Goal: Task Accomplishment & Management: Manage account settings

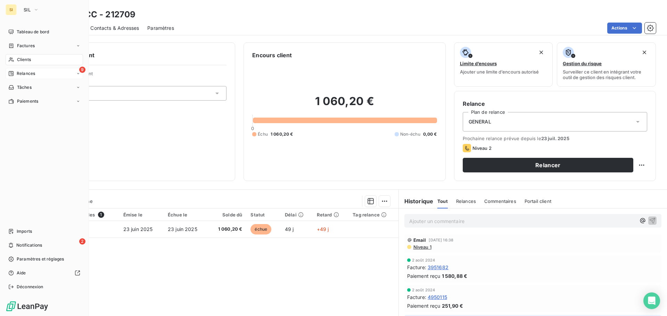
drag, startPoint x: 27, startPoint y: 74, endPoint x: 33, endPoint y: 73, distance: 6.3
click at [27, 74] on span "Relances" at bounding box center [26, 74] width 18 height 6
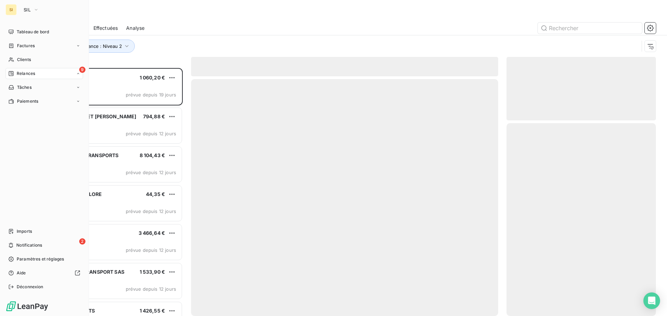
scroll to position [243, 144]
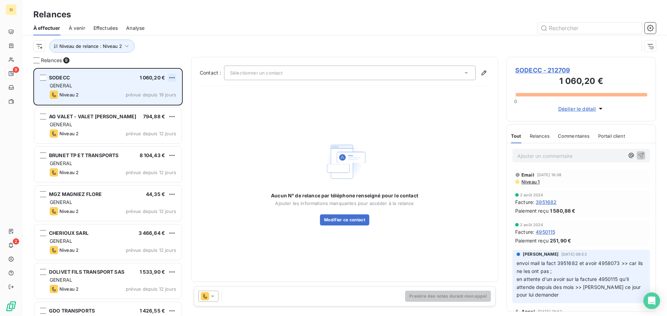
click at [172, 78] on html "SI 9 2 Relances À effectuer À venir Effectuées Analyse Niveau de relance : Nive…" at bounding box center [333, 158] width 667 height 316
click at [146, 106] on div "Passer cette action" at bounding box center [142, 104] width 62 height 11
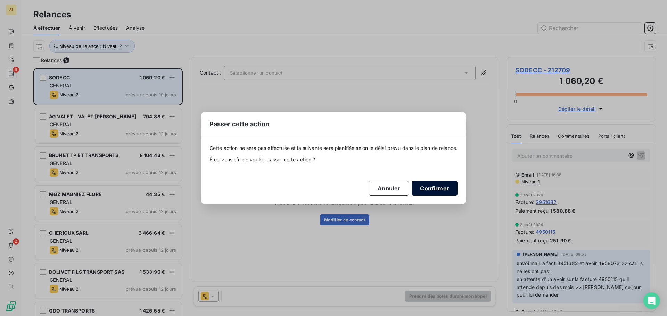
click at [435, 192] on button "Confirmer" at bounding box center [435, 188] width 46 height 15
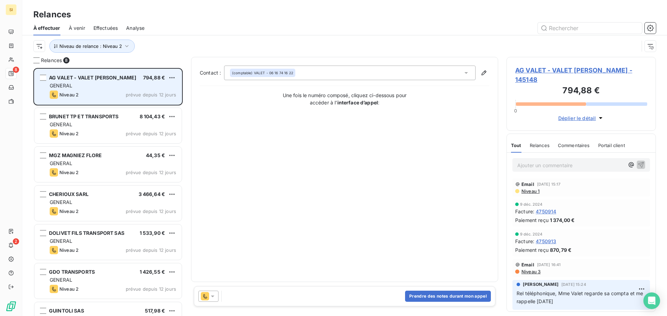
click at [102, 88] on div "GENERAL" at bounding box center [113, 85] width 126 height 7
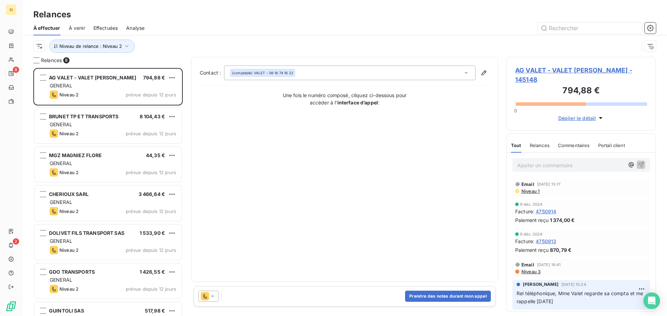
click at [530, 72] on span "AG VALET - VALET GABRIEL - 145148" at bounding box center [581, 75] width 132 height 19
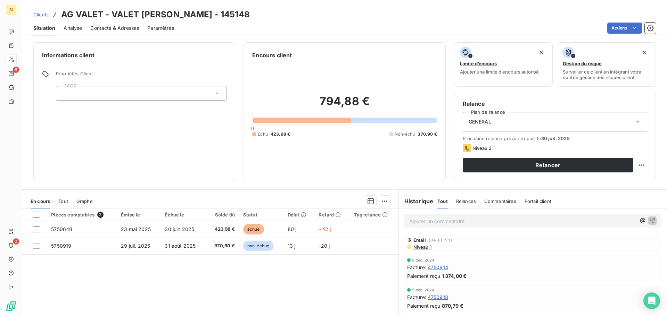
click at [429, 13] on div "Clients AG VALET - VALET GABRIEL - 145148" at bounding box center [344, 14] width 645 height 13
drag, startPoint x: 115, startPoint y: 56, endPoint x: 127, endPoint y: 54, distance: 11.9
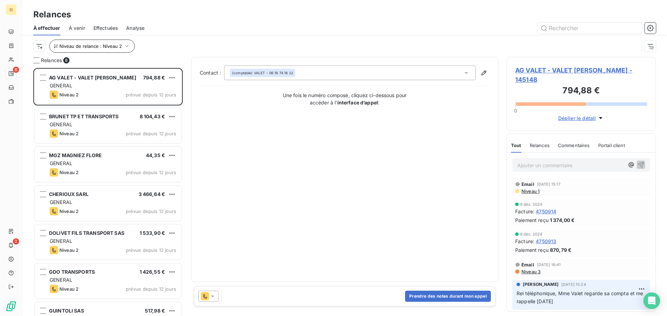
scroll to position [243, 144]
click at [431, 300] on button "Prendre des notes durant mon appel" at bounding box center [448, 296] width 86 height 11
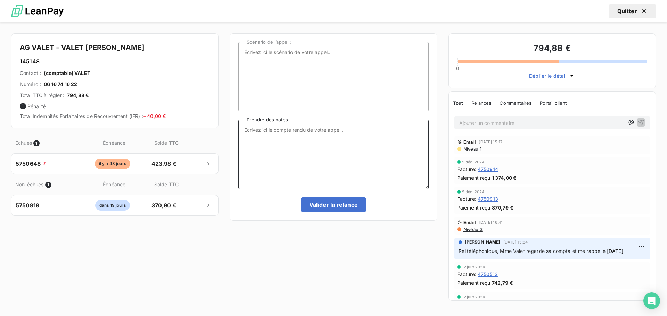
click at [267, 127] on textarea "Prendre des notes" at bounding box center [333, 154] width 190 height 69
type textarea "Message laissé sur le portable de Mme VALET"
click at [341, 205] on button "Valider la relance" at bounding box center [334, 205] width 66 height 15
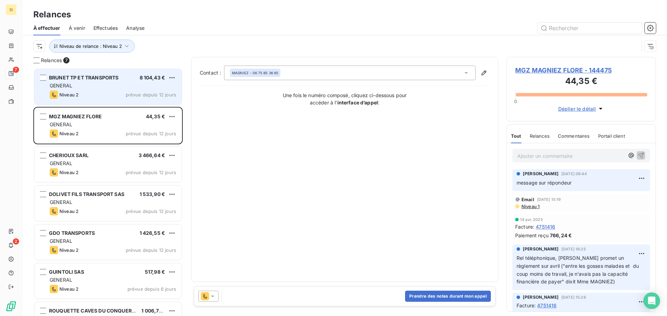
click at [105, 88] on div "GENERAL" at bounding box center [113, 85] width 126 height 7
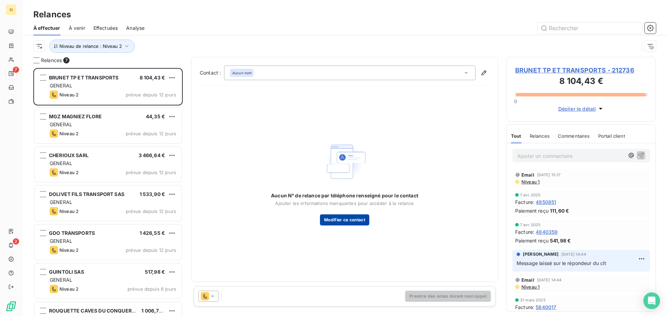
click at [343, 223] on button "Modifier ce contact" at bounding box center [344, 220] width 49 height 11
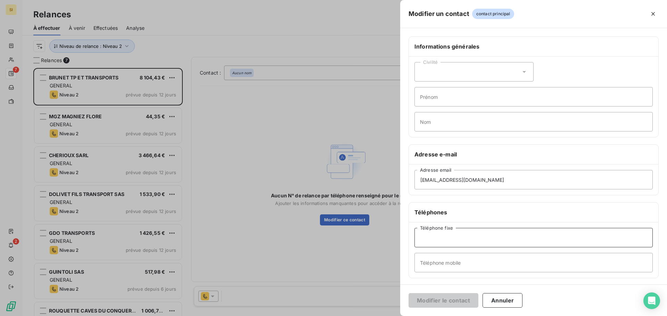
click at [432, 239] on input "Téléphone fixe" at bounding box center [533, 237] width 238 height 19
type input "02 47 55 52 92"
click at [492, 266] on input "Téléphone mobile" at bounding box center [533, 262] width 238 height 19
type input "06 80 27 57 99"
click at [464, 300] on button "Modifier le contact" at bounding box center [444, 301] width 70 height 15
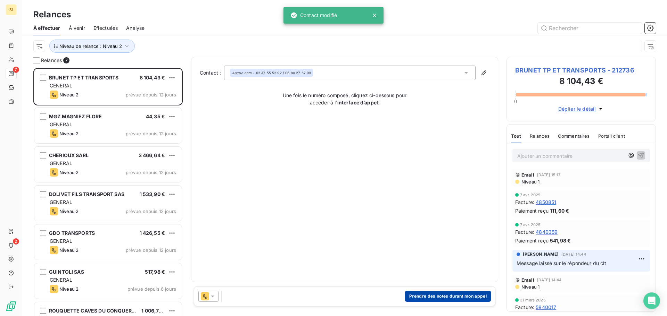
click at [452, 299] on button "Prendre des notes durant mon appel" at bounding box center [448, 296] width 86 height 11
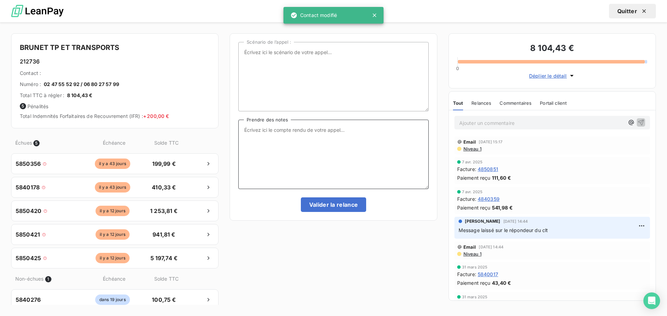
click at [266, 130] on textarea "Prendre des notes" at bounding box center [333, 154] width 190 height 69
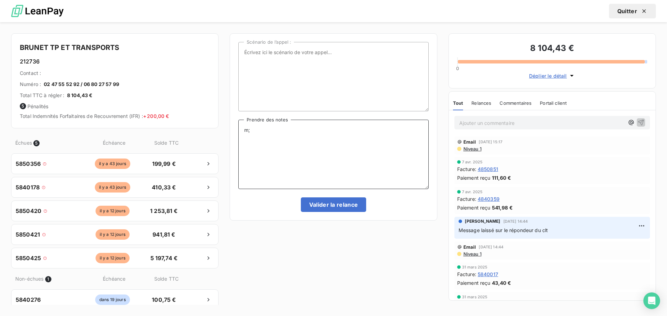
type textarea "m"
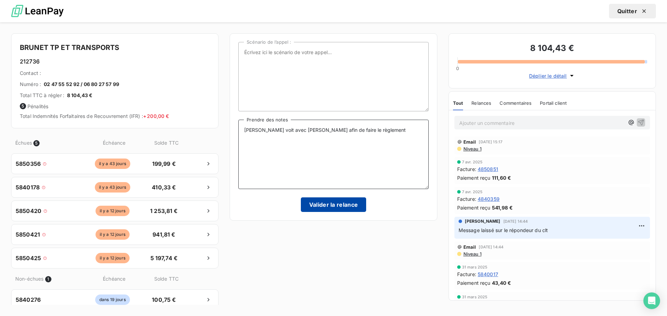
type textarea "M. BRUNET voit avec Madame afin de faire le règlement"
click at [323, 205] on button "Valider la relance" at bounding box center [334, 205] width 66 height 15
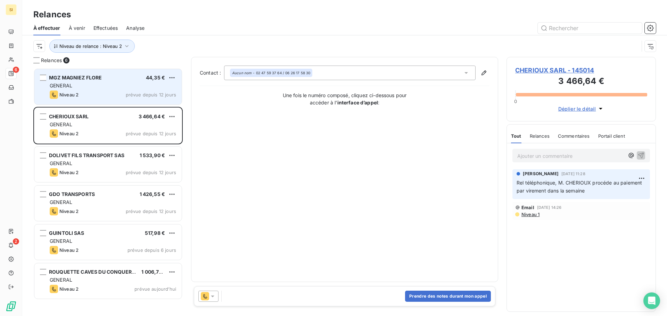
click at [106, 85] on div "GENERAL" at bounding box center [113, 85] width 126 height 7
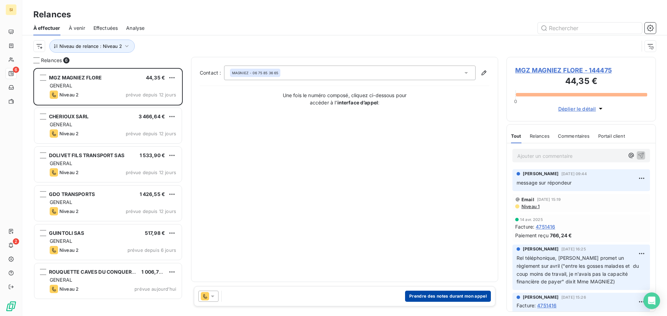
click at [427, 298] on button "Prendre des notes durant mon appel" at bounding box center [448, 296] width 86 height 11
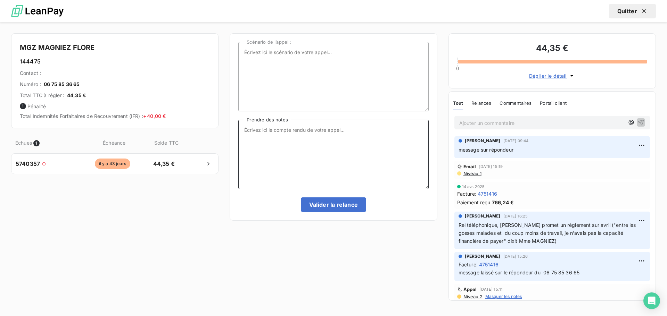
click at [265, 129] on textarea "Prendre des notes" at bounding box center [333, 154] width 190 height 69
type textarea "message sur répondeur"
click at [327, 208] on button "Valider la relance" at bounding box center [334, 205] width 66 height 15
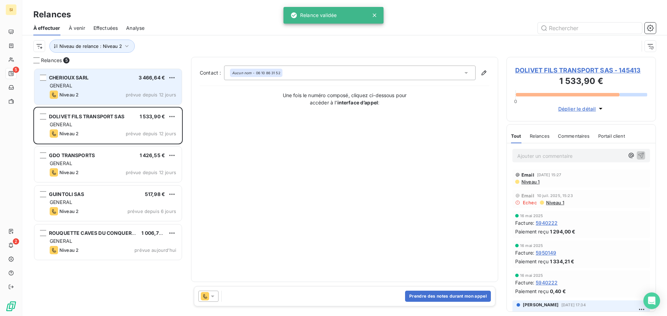
click at [88, 82] on div "CHERIOUX SARL 3 466,64 € GENERAL Niveau 2 prévue depuis 12 jours" at bounding box center [107, 86] width 147 height 35
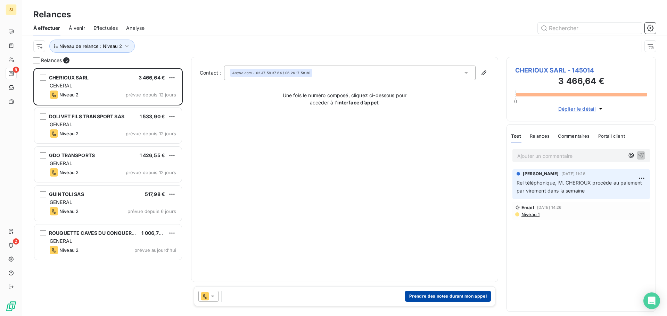
click at [421, 296] on button "Prendre des notes durant mon appel" at bounding box center [448, 296] width 86 height 11
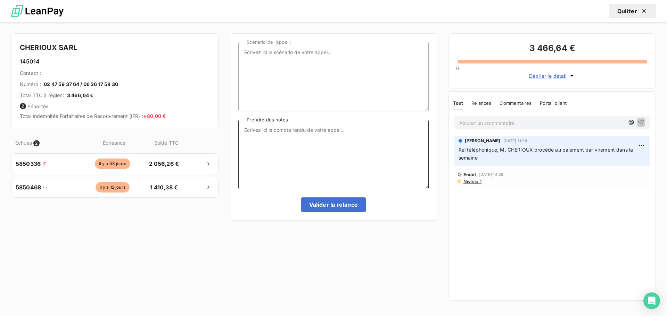
click at [254, 130] on textarea "Prendre des notes" at bounding box center [333, 154] width 190 height 69
type textarea "M. CHERIOUX indique qu'il règlera la facture de 2056.26 € début de semaine proc…"
click at [356, 205] on button "Valider la relance" at bounding box center [334, 205] width 66 height 15
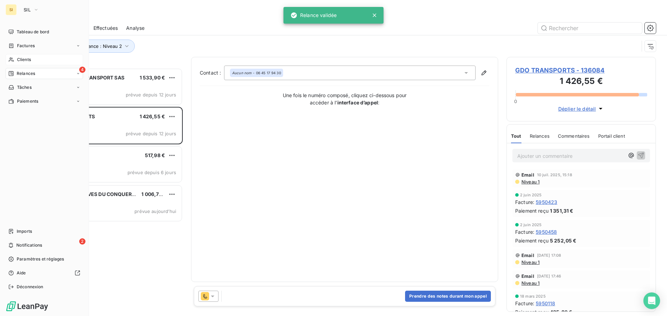
click at [29, 60] on span "Clients" at bounding box center [24, 60] width 14 height 6
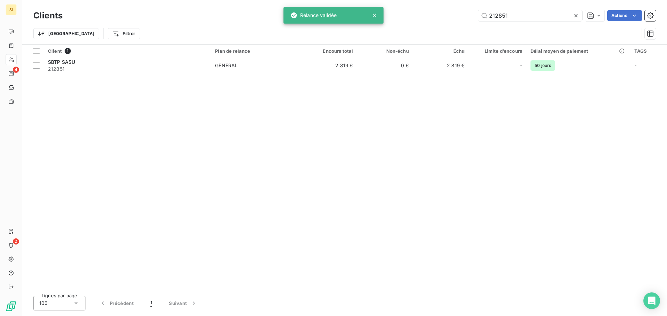
drag, startPoint x: 517, startPoint y: 16, endPoint x: 443, endPoint y: 12, distance: 74.4
click at [443, 12] on div "212851 Actions" at bounding box center [363, 15] width 585 height 11
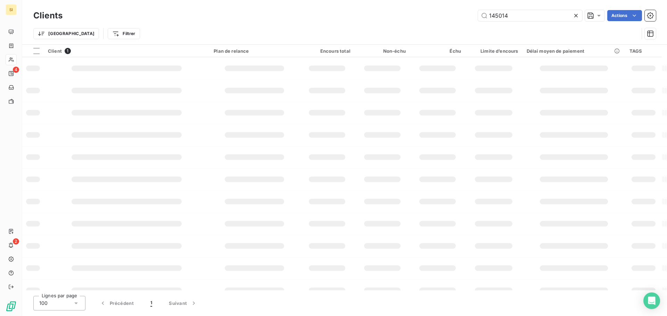
type input "145014"
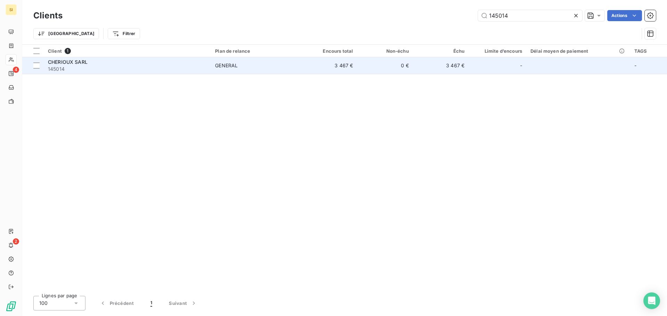
click at [75, 60] on span "CHERIOUX SARL" at bounding box center [68, 62] width 40 height 6
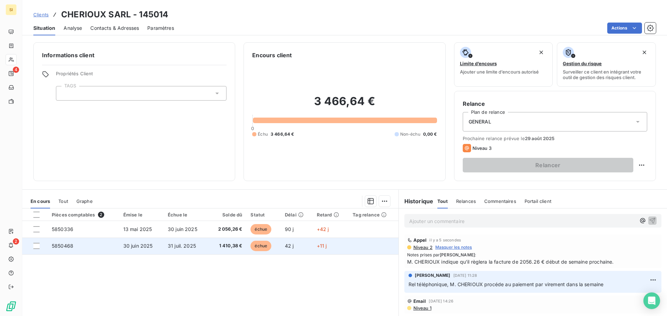
click at [136, 246] on span "30 juin 2025" at bounding box center [138, 246] width 30 height 6
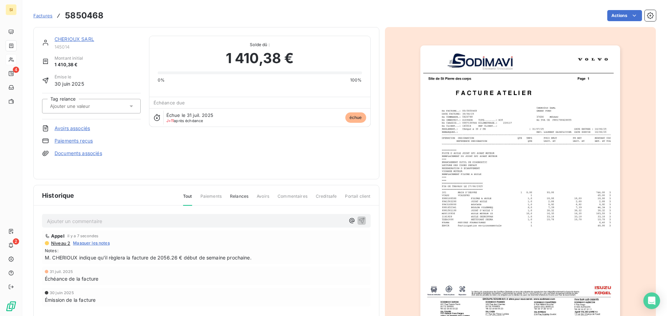
click at [56, 219] on p "Ajouter un commentaire ﻿" at bounding box center [196, 221] width 298 height 9
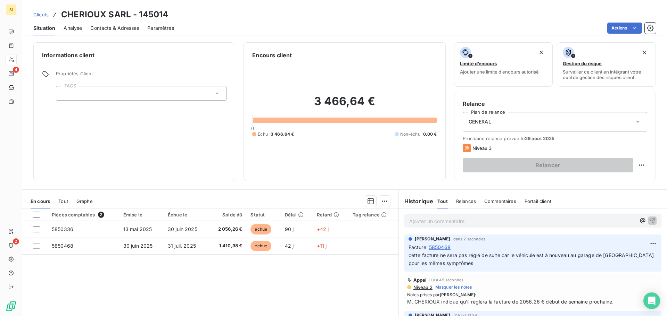
click at [219, 10] on div "Clients CHERIOUX SARL - 145014" at bounding box center [344, 14] width 645 height 13
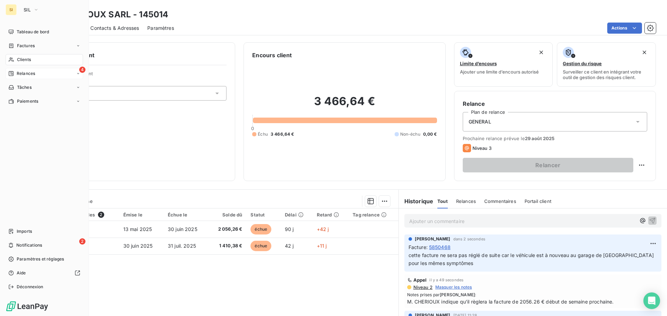
click at [19, 72] on span "Relances" at bounding box center [26, 74] width 18 height 6
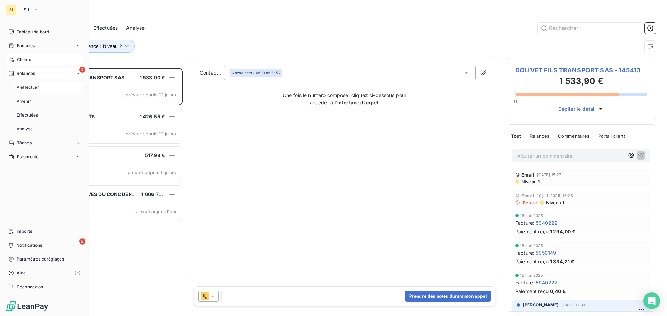
scroll to position [243, 144]
click at [16, 58] on div "Clients" at bounding box center [44, 59] width 77 height 11
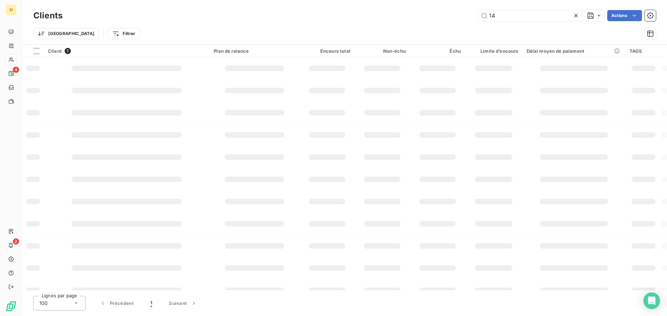
type input "1"
type input "213070"
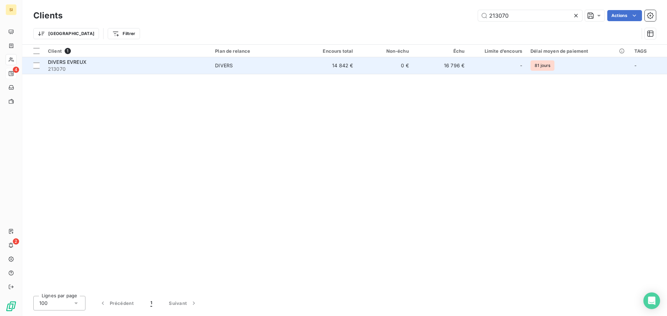
click at [73, 66] on span "213070" at bounding box center [127, 69] width 159 height 7
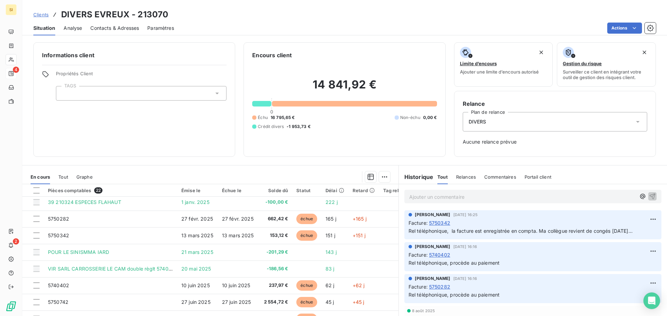
scroll to position [104, 0]
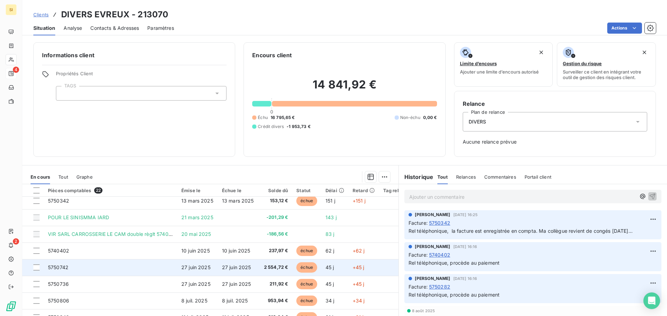
click at [242, 267] on span "27 juin 2025" at bounding box center [236, 268] width 29 height 6
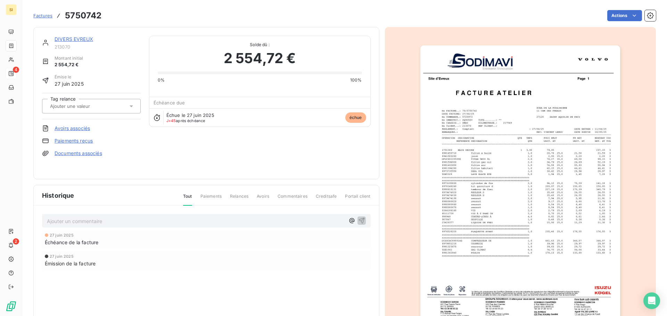
click at [75, 223] on p "Ajouter un commentaire ﻿" at bounding box center [196, 221] width 298 height 9
click at [69, 219] on span "reçu chq à Evreux" at bounding box center [85, 221] width 77 height 6
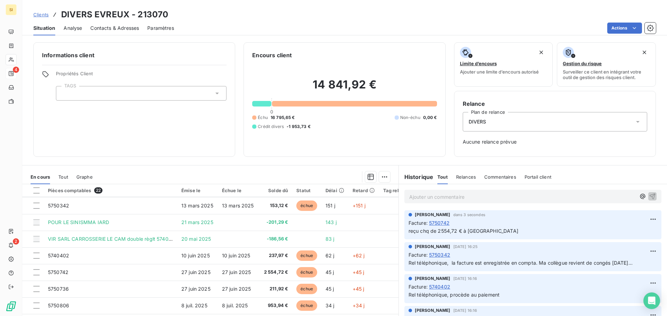
scroll to position [139, 0]
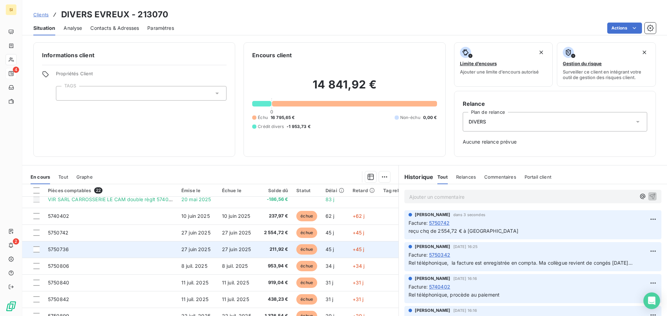
click at [239, 252] on span "27 juin 2025" at bounding box center [236, 250] width 29 height 6
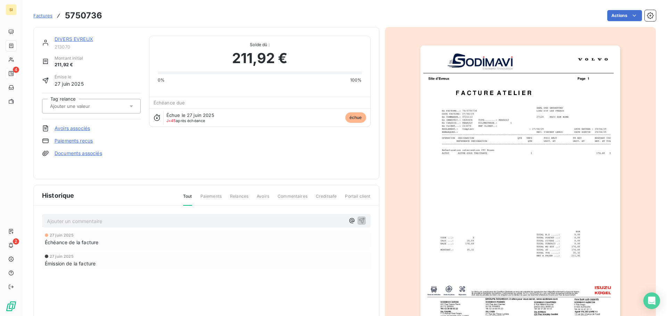
click at [61, 222] on p "Ajouter un commentaire ﻿" at bounding box center [196, 221] width 298 height 9
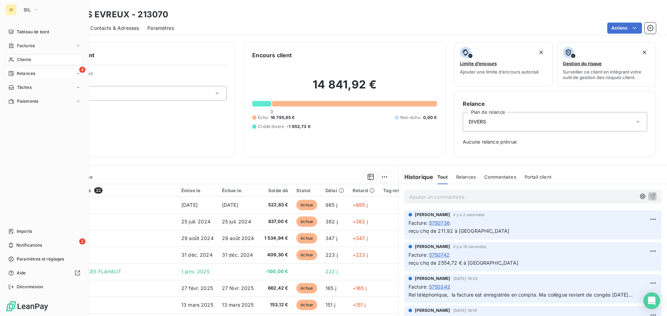
click at [21, 59] on span "Clients" at bounding box center [24, 60] width 14 height 6
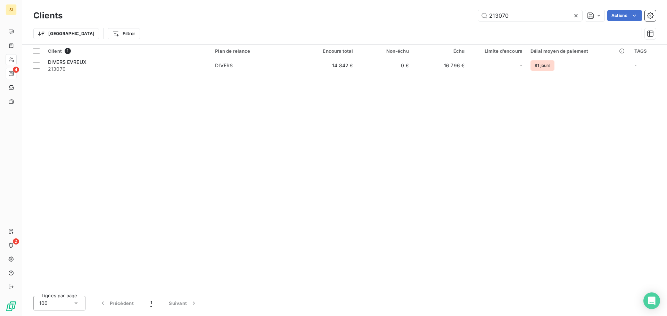
drag, startPoint x: 463, startPoint y: 8, endPoint x: 407, endPoint y: -2, distance: 56.4
click at [407, 0] on html "SI 4 2 Clients 213070 Actions Trier Filtrer Client 1 Plan de relance Encours to…" at bounding box center [333, 158] width 667 height 316
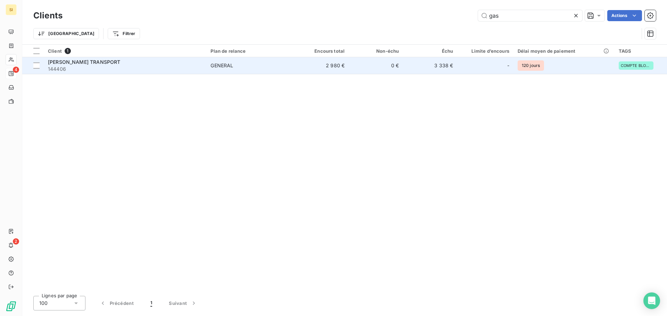
type input "gas"
click at [93, 65] on div "GASCOIN SYLVAIN TRANSPORT" at bounding box center [125, 62] width 154 height 7
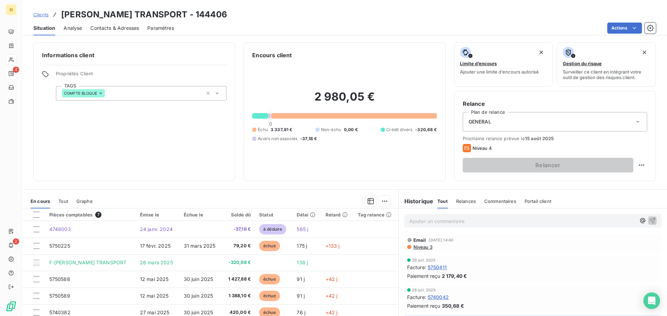
drag, startPoint x: 576, startPoint y: 245, endPoint x: 580, endPoint y: 239, distance: 6.9
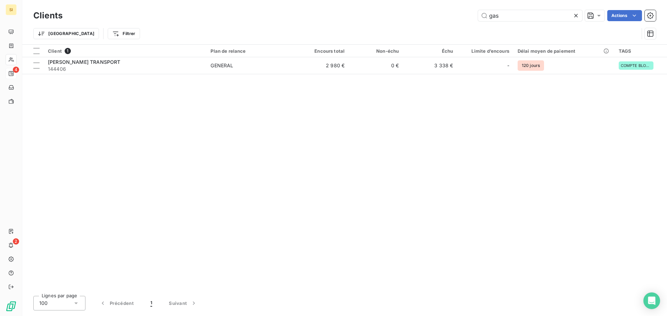
drag, startPoint x: 500, startPoint y: 13, endPoint x: 450, endPoint y: 7, distance: 50.3
click at [450, 7] on div "Clients gas Actions Trier Filtrer" at bounding box center [344, 22] width 645 height 44
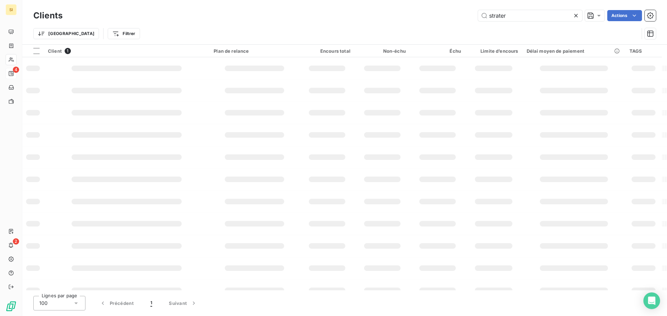
type input "strater"
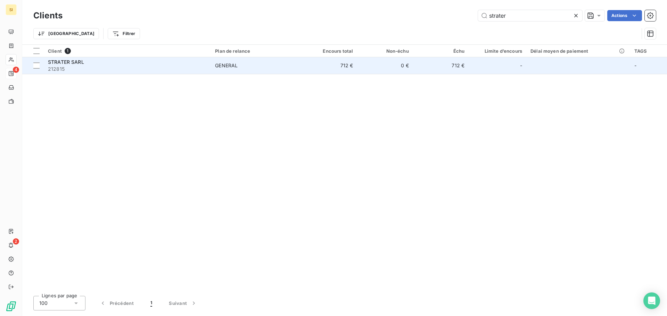
click at [60, 66] on span "212815" at bounding box center [127, 69] width 159 height 7
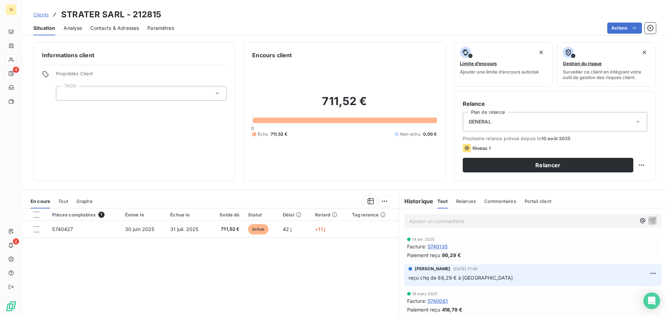
click at [442, 220] on p "Ajouter un commentaire ﻿" at bounding box center [522, 221] width 226 height 9
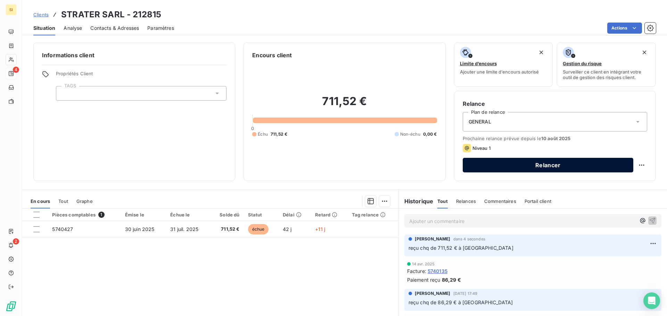
click at [564, 167] on button "Relancer" at bounding box center [548, 165] width 171 height 15
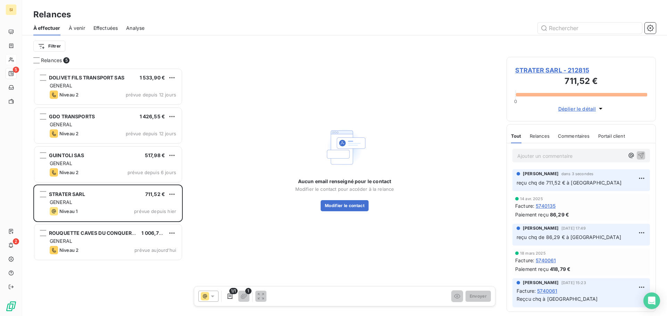
scroll to position [243, 144]
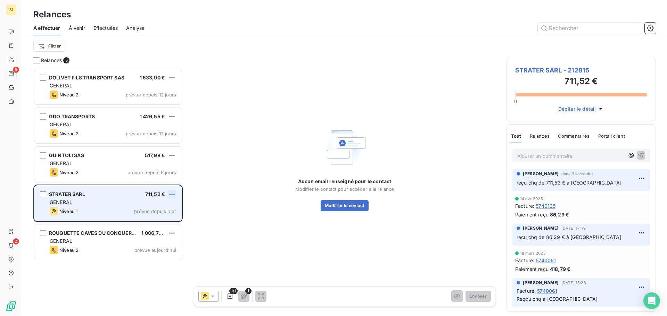
click at [173, 193] on html "SI 5 2 Relances À effectuer À venir Effectuées Analyse Filtrer Relances 5 DOLIV…" at bounding box center [333, 158] width 667 height 316
click at [147, 223] on div "Passer cette action" at bounding box center [142, 220] width 62 height 11
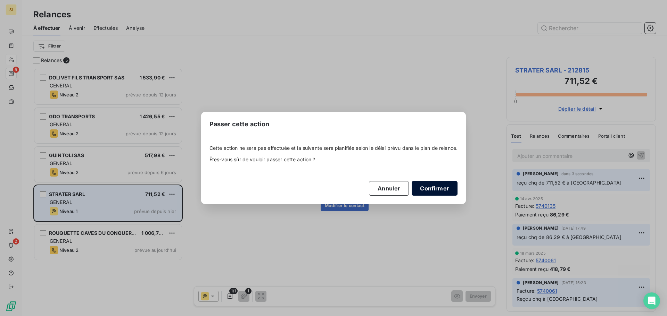
click at [431, 190] on button "Confirmer" at bounding box center [435, 188] width 46 height 15
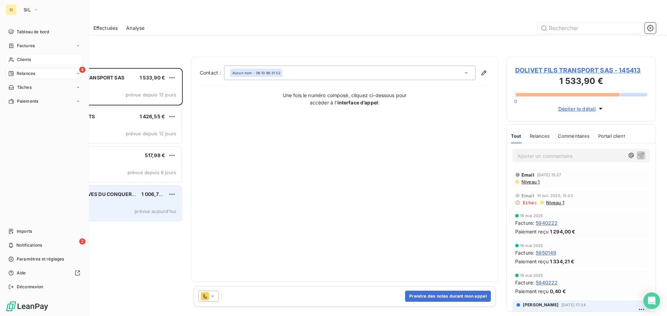
click at [19, 60] on span "Clients" at bounding box center [24, 60] width 14 height 6
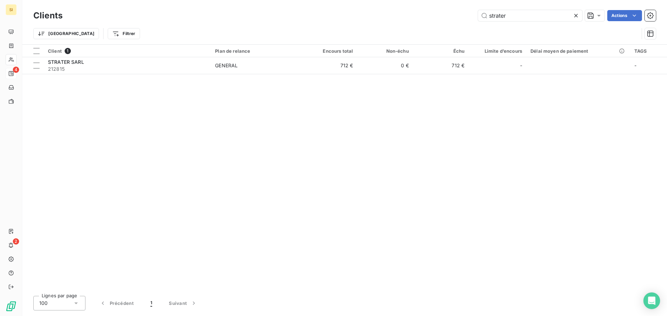
drag, startPoint x: 518, startPoint y: 17, endPoint x: 433, endPoint y: 8, distance: 85.2
click at [434, 8] on div "Clients strater Actions" at bounding box center [344, 15] width 623 height 15
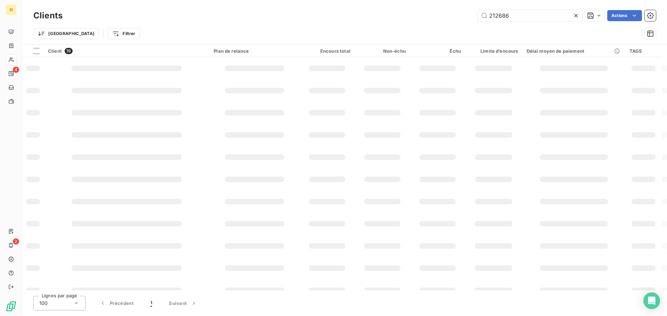
type input "212686"
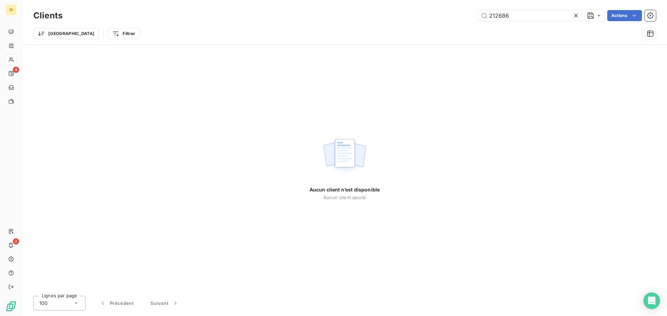
click at [577, 18] on icon at bounding box center [575, 15] width 7 height 7
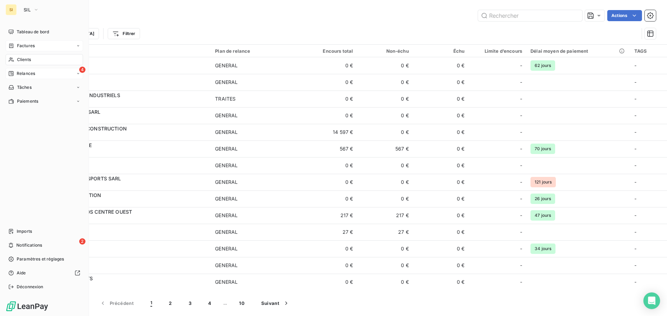
click at [27, 44] on span "Factures" at bounding box center [26, 46] width 18 height 6
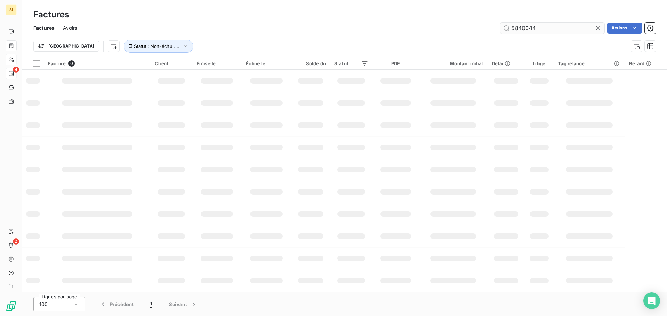
type input "5840044"
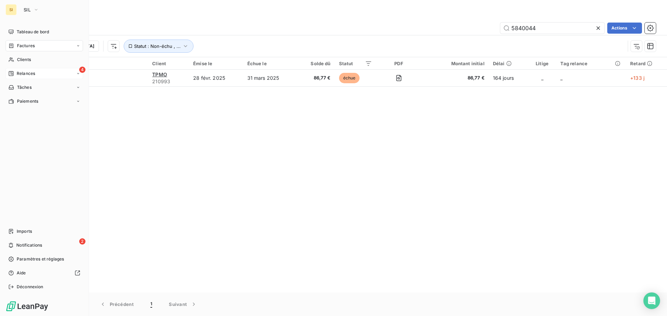
drag, startPoint x: 17, startPoint y: 59, endPoint x: 85, endPoint y: 60, distance: 68.5
click at [17, 59] on span "Clients" at bounding box center [24, 60] width 14 height 6
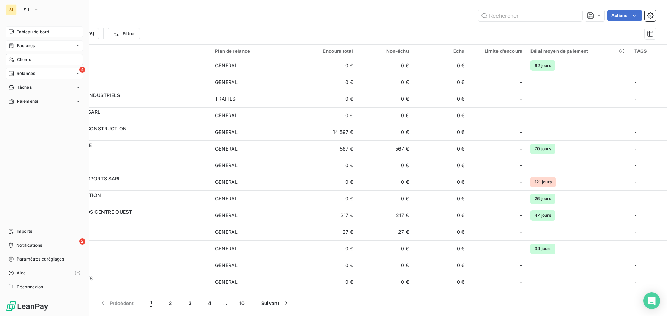
click at [25, 33] on span "Tableau de bord" at bounding box center [33, 32] width 32 height 6
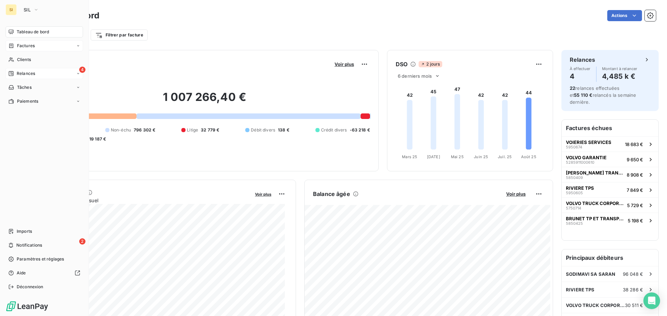
drag, startPoint x: 28, startPoint y: 9, endPoint x: 35, endPoint y: 15, distance: 9.4
click at [28, 10] on span "SIL" at bounding box center [27, 10] width 7 height 6
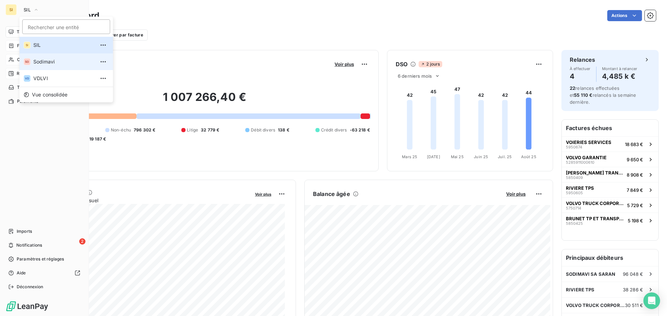
click at [35, 60] on span "Sodimavi" at bounding box center [63, 61] width 61 height 7
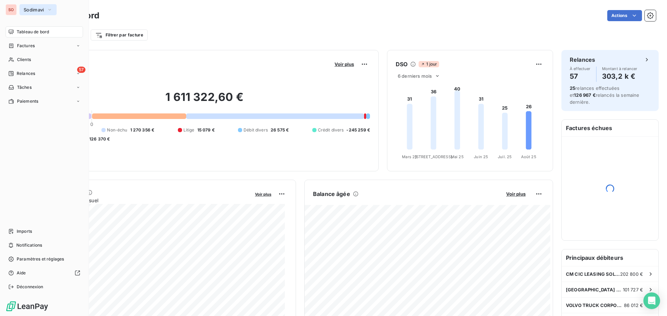
click at [27, 9] on span "Sodimavi" at bounding box center [34, 10] width 20 height 6
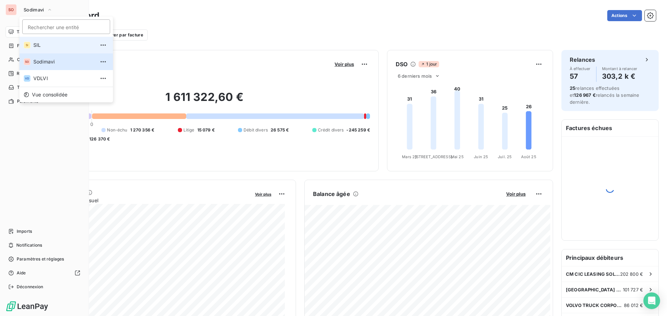
click at [36, 46] on span "SIL" at bounding box center [63, 45] width 61 height 7
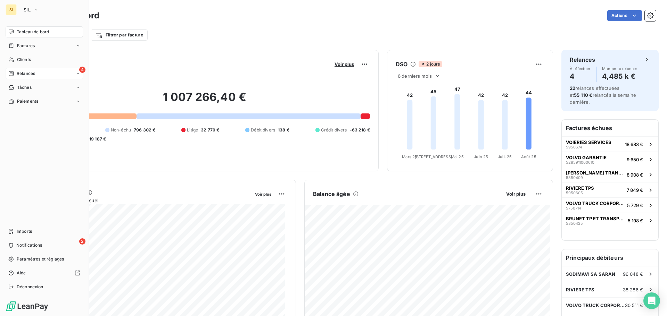
click at [22, 71] on span "Relances" at bounding box center [26, 74] width 18 height 6
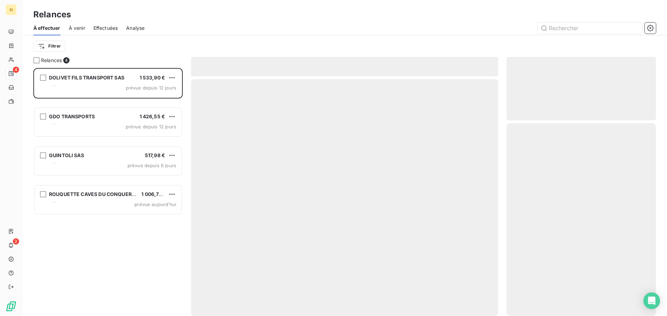
scroll to position [243, 144]
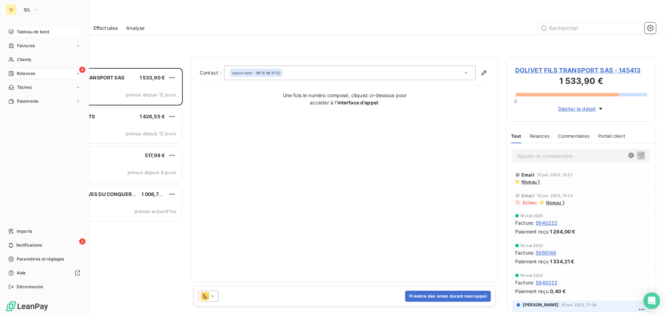
click at [30, 31] on span "Tableau de bord" at bounding box center [33, 32] width 32 height 6
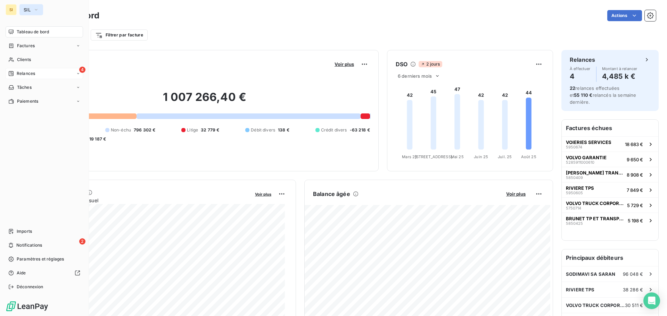
drag, startPoint x: 25, startPoint y: 9, endPoint x: 27, endPoint y: 13, distance: 4.7
click at [25, 9] on span "SIL" at bounding box center [27, 10] width 7 height 6
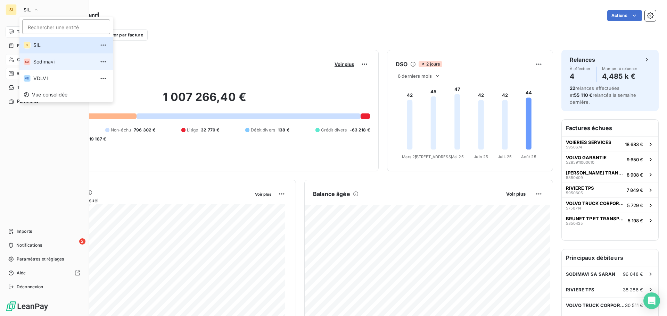
click at [36, 64] on span "Sodimavi" at bounding box center [63, 61] width 61 height 7
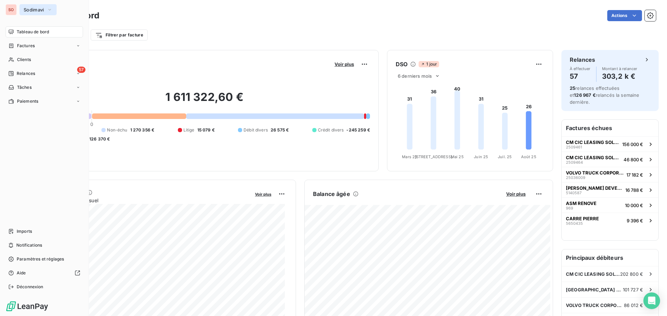
click at [35, 9] on span "Sodimavi" at bounding box center [34, 10] width 20 height 6
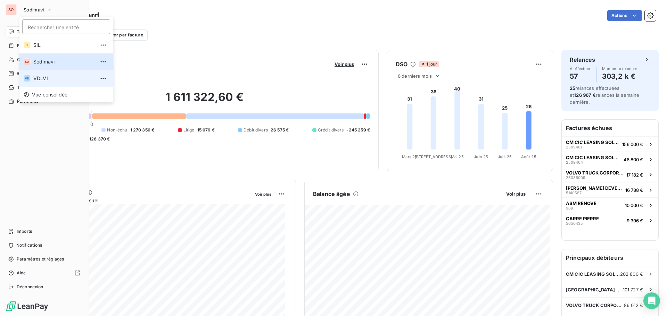
click at [45, 76] on span "VDLVI" at bounding box center [63, 78] width 61 height 7
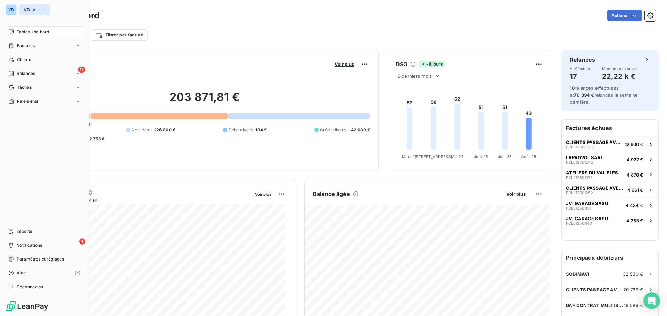
click at [29, 14] on button "VDLVI" at bounding box center [34, 9] width 30 height 11
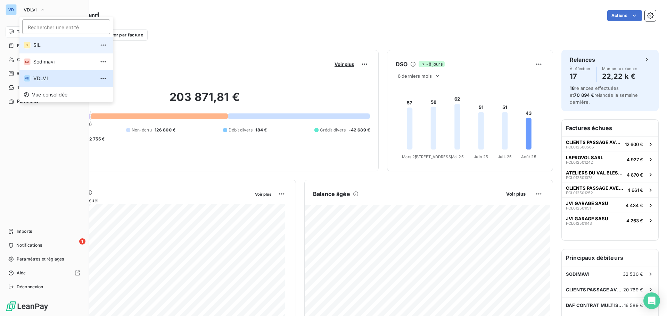
click at [37, 43] on span "SIL" at bounding box center [63, 45] width 61 height 7
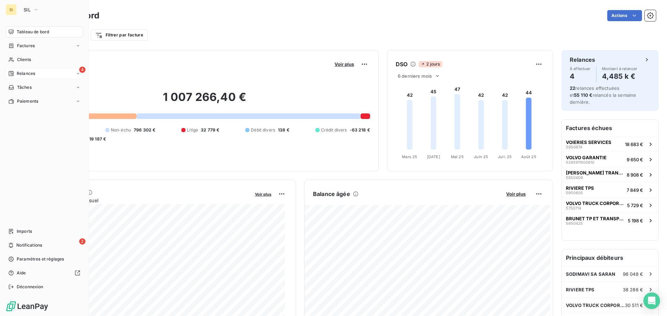
click at [19, 71] on span "Relances" at bounding box center [26, 74] width 18 height 6
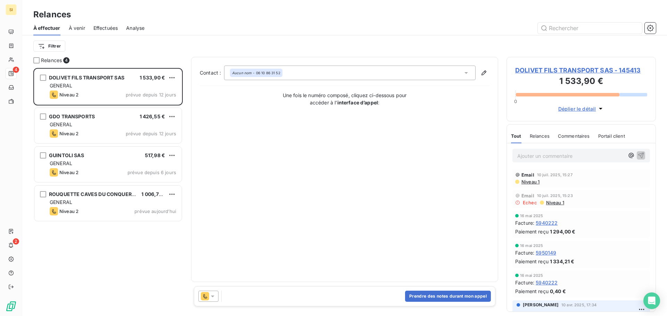
scroll to position [243, 144]
click at [458, 17] on div "Relances" at bounding box center [344, 14] width 645 height 13
click at [529, 182] on span "Niveau 1" at bounding box center [530, 182] width 19 height 6
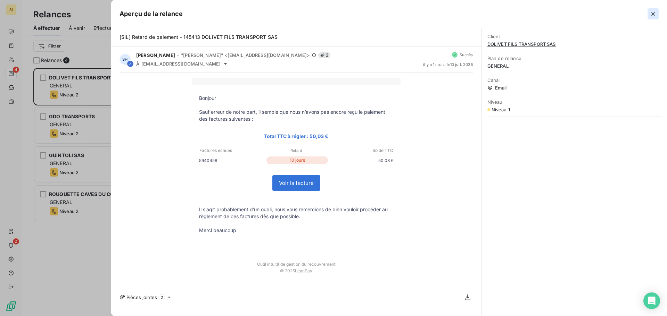
click at [653, 15] on icon "button" at bounding box center [653, 13] width 7 height 7
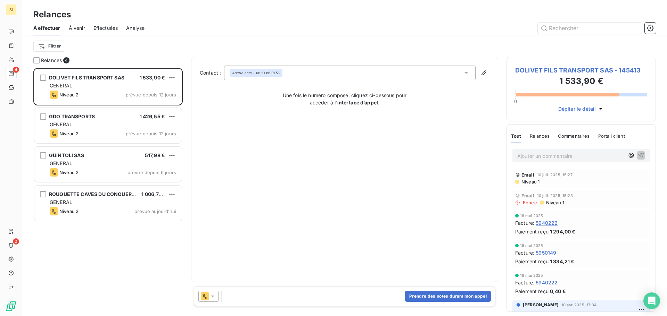
click at [213, 299] on icon at bounding box center [212, 296] width 7 height 7
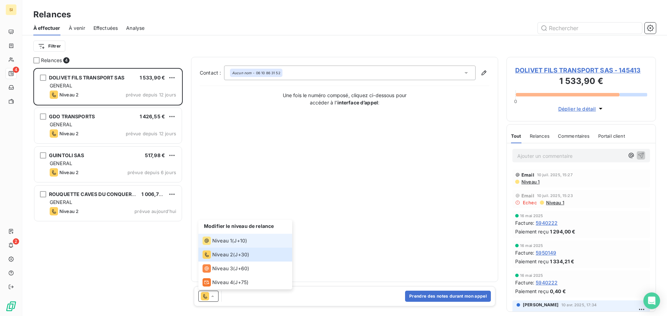
click at [228, 240] on span "Niveau 1" at bounding box center [222, 241] width 20 height 7
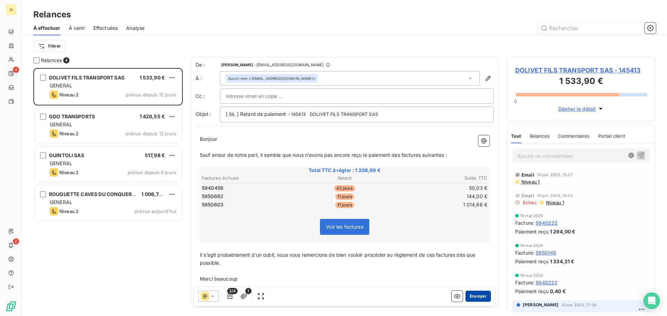
click at [470, 297] on button "Envoyer" at bounding box center [477, 296] width 25 height 11
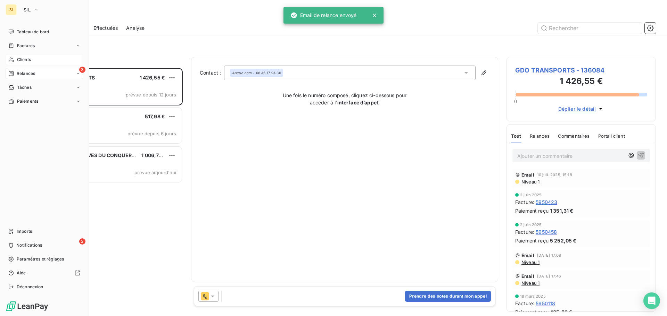
click at [23, 59] on span "Clients" at bounding box center [24, 60] width 14 height 6
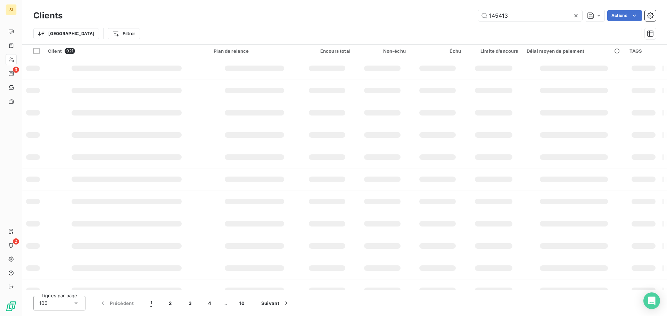
type input "145413"
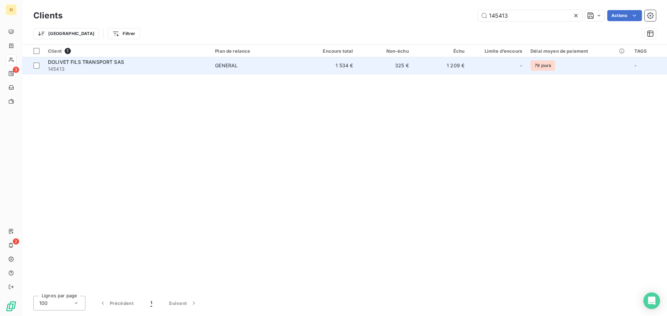
click at [83, 63] on span "DOLIVET FILS TRANSPORT SAS" at bounding box center [86, 62] width 76 height 6
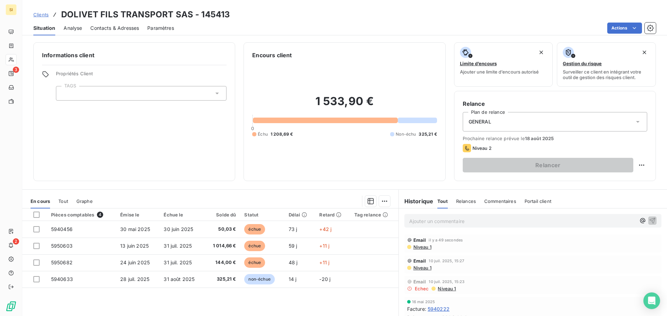
click at [427, 221] on p "Ajouter un commentaire ﻿" at bounding box center [522, 221] width 226 height 9
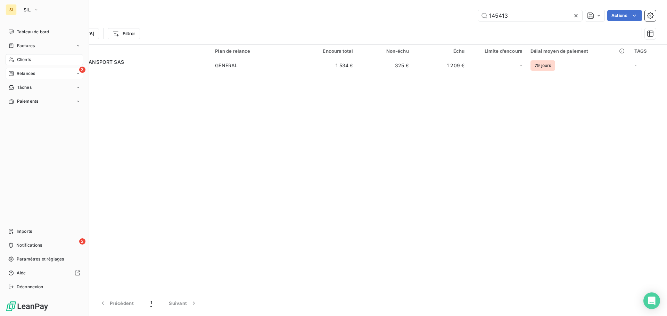
click at [20, 72] on span "Relances" at bounding box center [26, 74] width 18 height 6
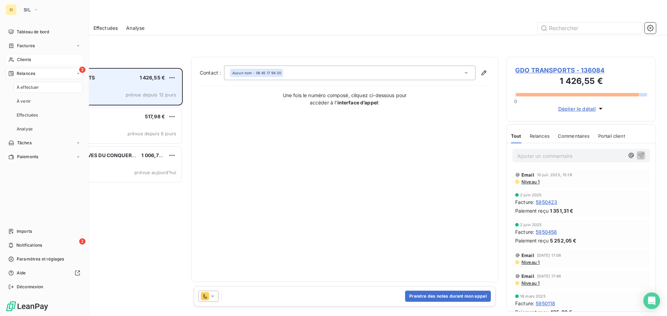
scroll to position [243, 144]
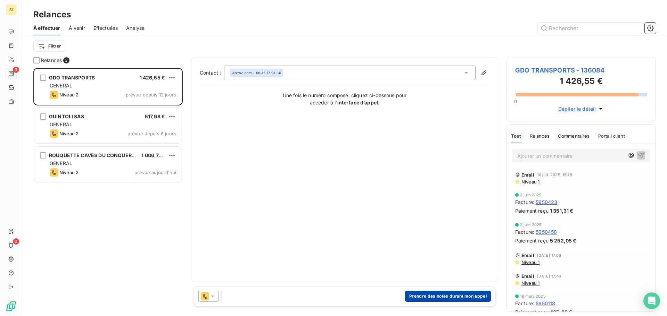
click at [444, 296] on button "Prendre des notes durant mon appel" at bounding box center [448, 296] width 86 height 11
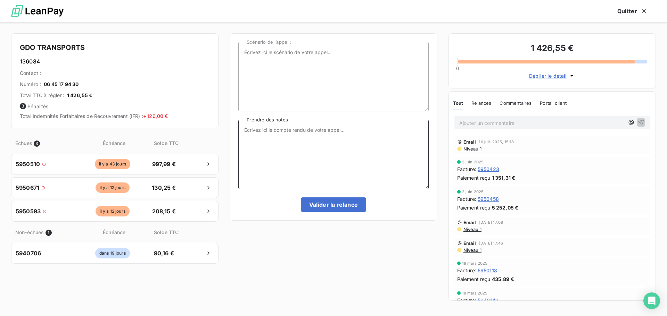
click at [253, 132] on textarea "Prendre des notes" at bounding box center [333, 154] width 190 height 69
type textarea "message laissé sur le répondeur"
click at [351, 204] on button "Valider la relance" at bounding box center [334, 205] width 66 height 15
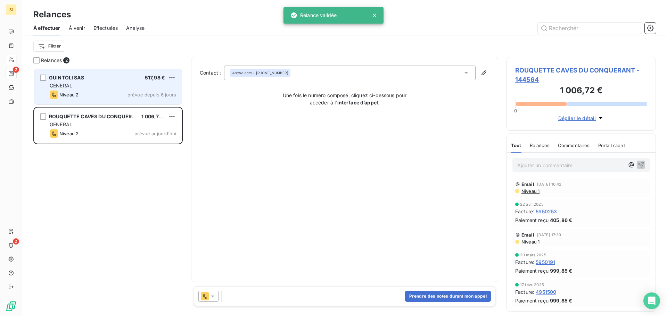
click at [98, 88] on div "GENERAL" at bounding box center [113, 85] width 126 height 7
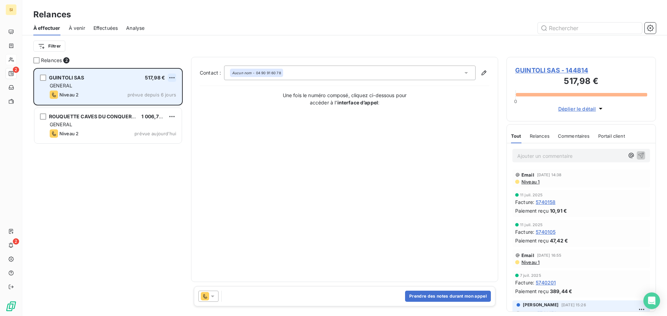
click at [171, 77] on html "SI 2 2 Relances À effectuer À venir Effectuées Analyse Filtrer Relances 2 GUINT…" at bounding box center [333, 158] width 667 height 316
click at [145, 104] on div "Passer cette action" at bounding box center [142, 104] width 62 height 11
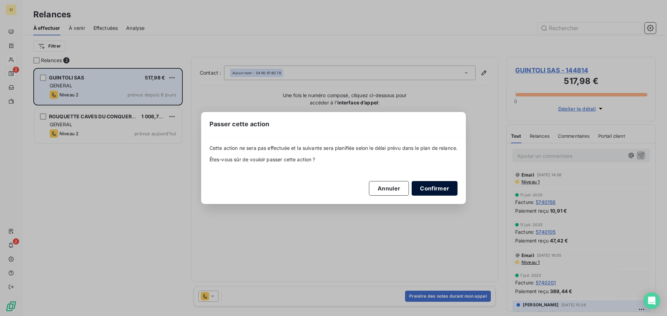
click at [439, 189] on button "Confirmer" at bounding box center [435, 188] width 46 height 15
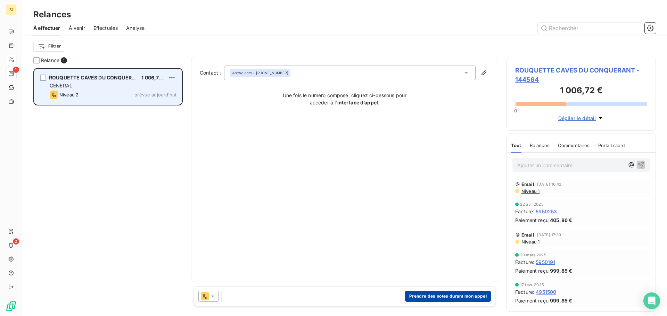
click at [431, 298] on button "Prendre des notes durant mon appel" at bounding box center [448, 296] width 86 height 11
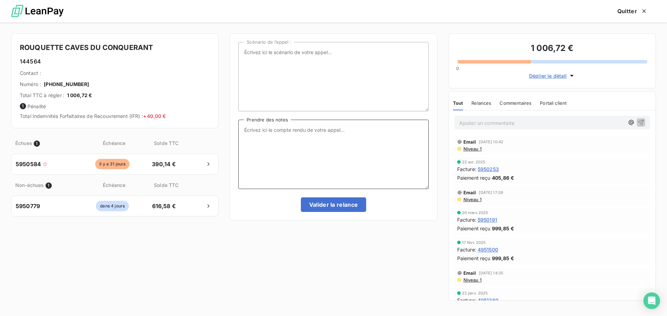
click at [271, 127] on textarea "Prendre des notes" at bounding box center [333, 154] width 190 height 69
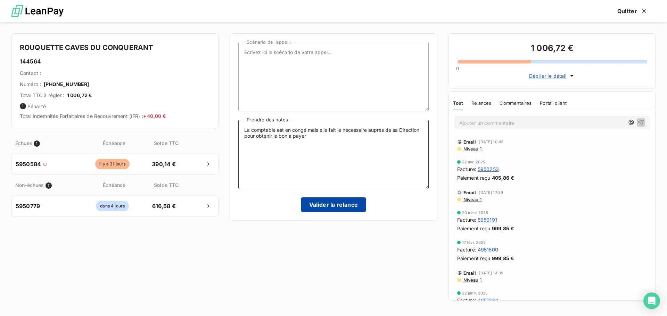
type textarea "La comptable est en congé mais elle fait le nécessaire auprès de sa Direction p…"
click at [337, 208] on button "Valider la relance" at bounding box center [334, 205] width 66 height 15
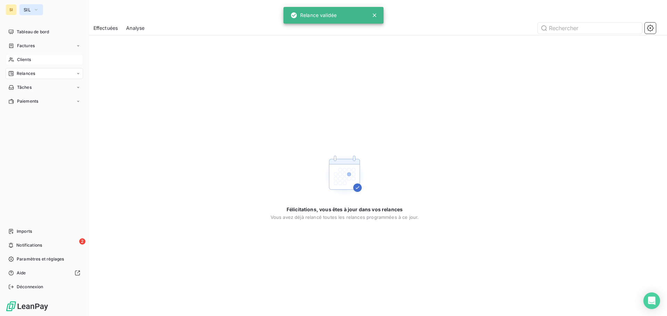
click at [30, 8] on span "SIL" at bounding box center [27, 10] width 7 height 6
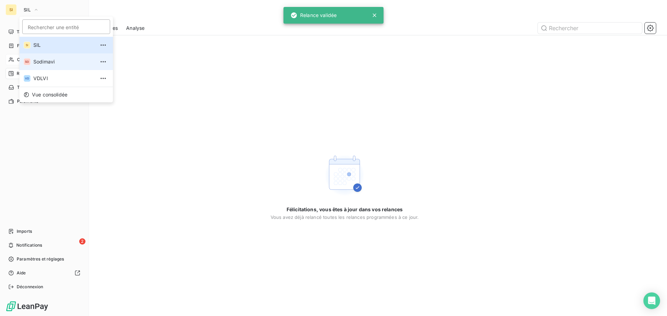
click at [43, 61] on span "Sodimavi" at bounding box center [63, 61] width 61 height 7
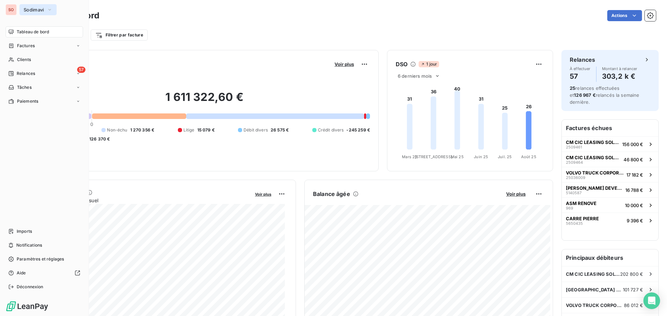
click at [33, 6] on button "Sodimavi" at bounding box center [37, 9] width 37 height 11
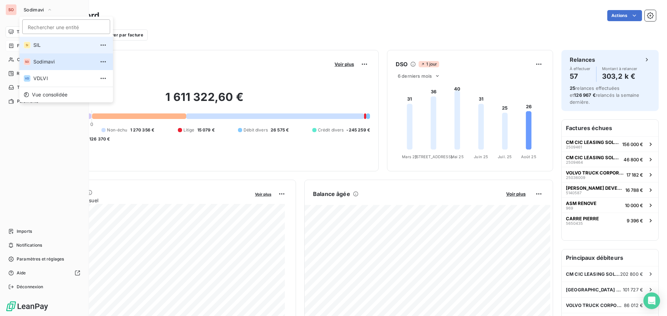
click at [40, 44] on span "SIL" at bounding box center [63, 45] width 61 height 7
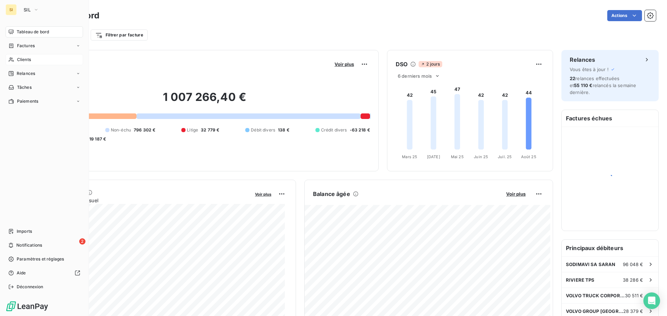
click at [20, 59] on span "Clients" at bounding box center [24, 60] width 14 height 6
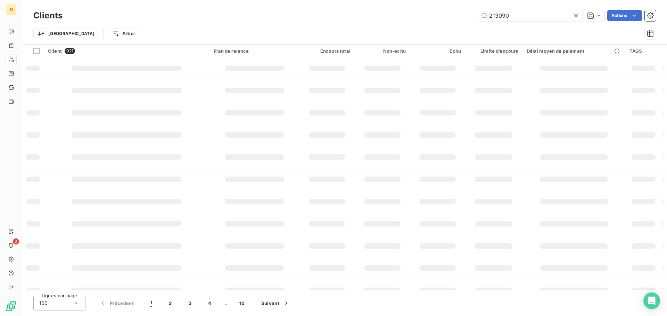
type input "213090"
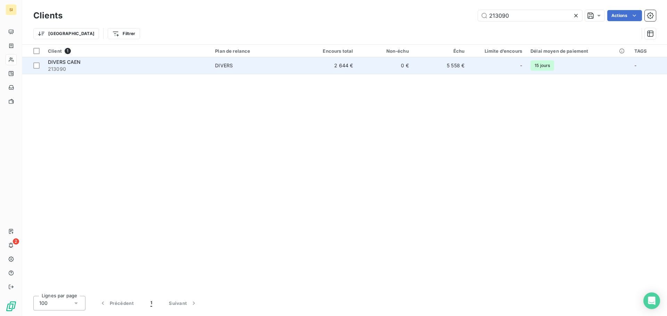
click at [75, 64] on span "DIVERS CAEN" at bounding box center [64, 62] width 33 height 6
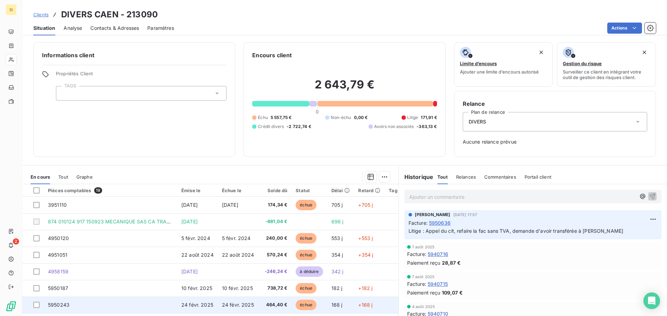
click at [267, 308] on span "464,40 €" at bounding box center [275, 305] width 25 height 7
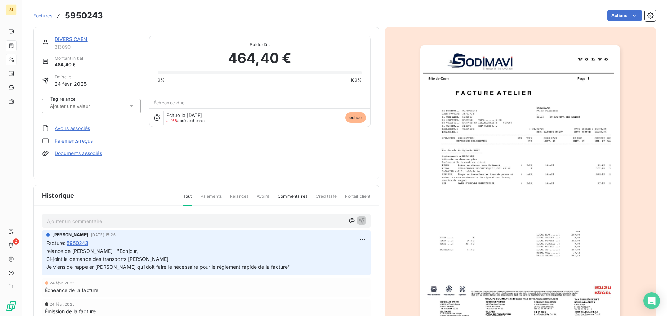
click at [453, 175] on img "button" at bounding box center [520, 187] width 200 height 283
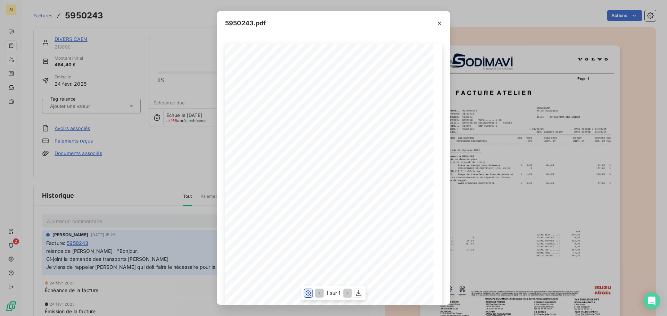
click at [308, 295] on icon "button" at bounding box center [308, 293] width 7 height 7
click at [440, 22] on icon "button" at bounding box center [439, 23] width 3 height 3
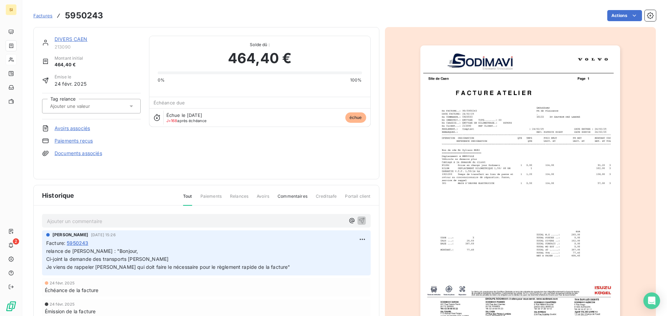
click at [514, 185] on img "button" at bounding box center [520, 187] width 200 height 283
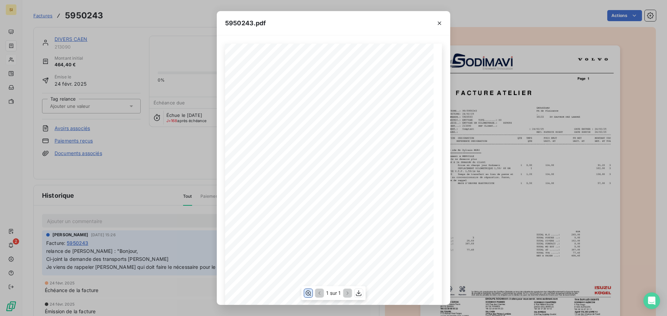
click at [308, 293] on icon "button" at bounding box center [308, 293] width 7 height 7
click at [437, 24] on icon "button" at bounding box center [439, 23] width 7 height 7
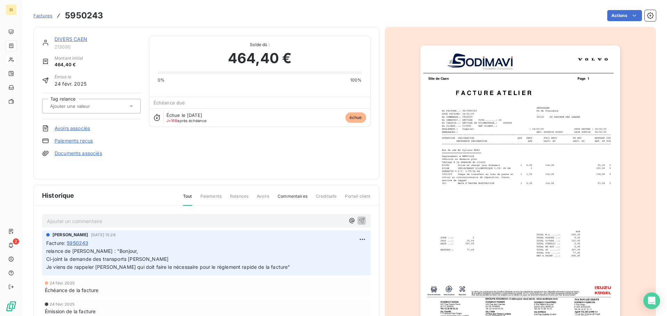
click at [66, 222] on p "Ajouter un commentaire ﻿" at bounding box center [196, 221] width 298 height 9
click at [358, 220] on icon "button" at bounding box center [361, 220] width 7 height 7
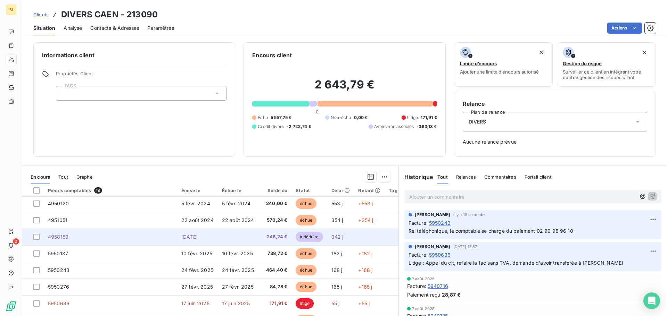
scroll to position [69, 0]
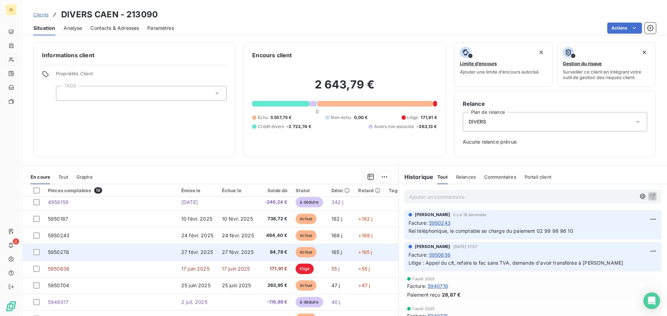
click at [218, 251] on td "27 févr. 2025" at bounding box center [238, 252] width 41 height 17
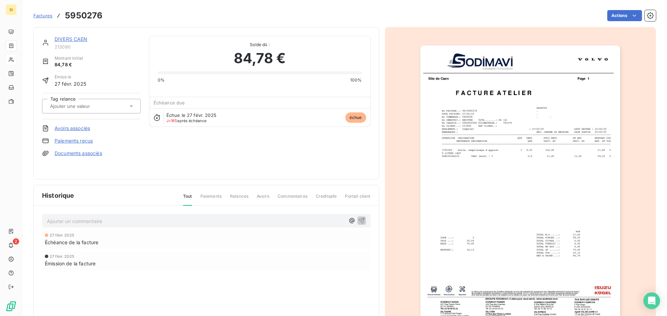
click at [462, 188] on img "button" at bounding box center [520, 187] width 200 height 283
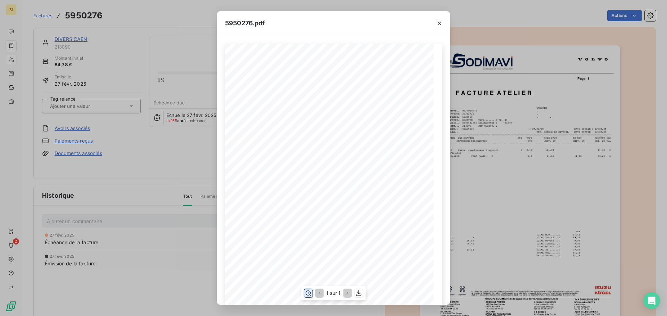
click at [307, 294] on icon "button" at bounding box center [308, 293] width 7 height 7
click at [438, 21] on icon "button" at bounding box center [439, 23] width 7 height 7
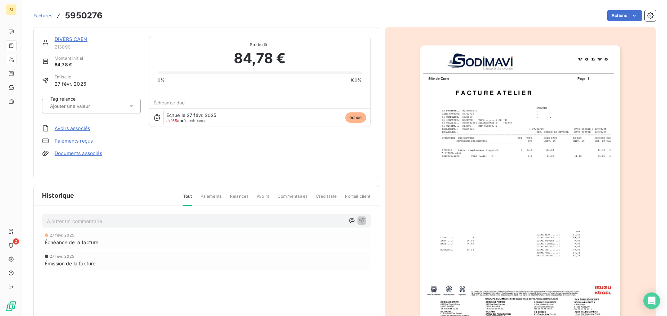
click at [534, 153] on img "button" at bounding box center [520, 187] width 200 height 283
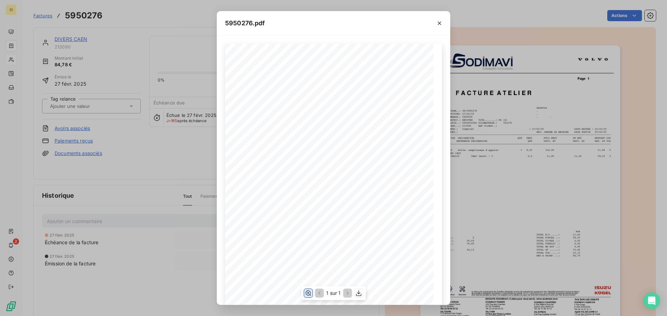
click at [307, 293] on icon "button" at bounding box center [308, 293] width 7 height 7
click at [441, 23] on icon "button" at bounding box center [439, 23] width 7 height 7
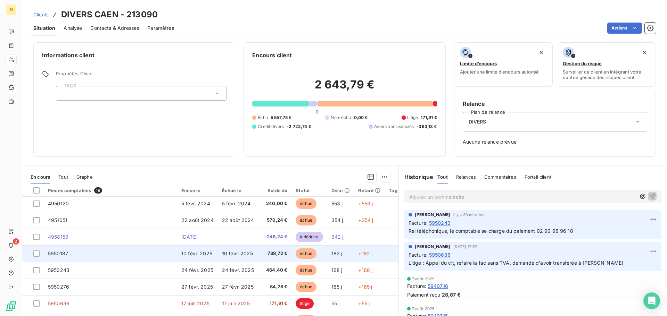
scroll to position [69, 0]
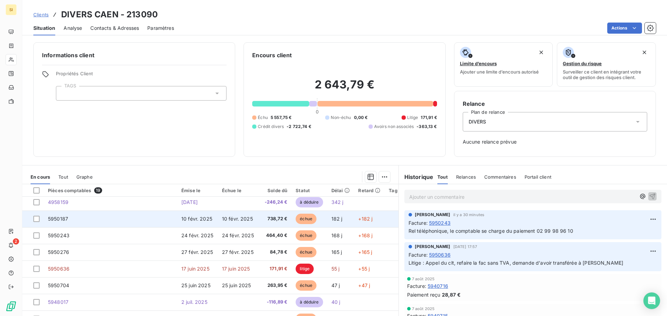
click at [258, 283] on td "263,95 €" at bounding box center [274, 286] width 33 height 17
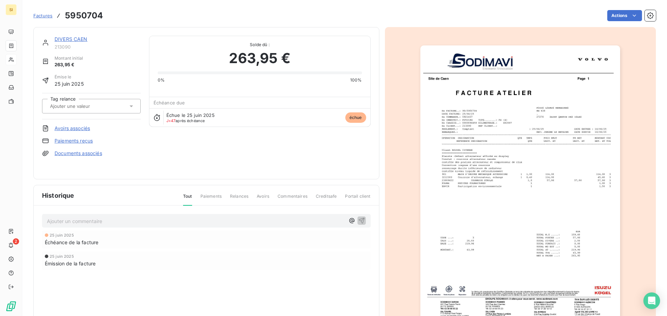
click at [481, 197] on img "button" at bounding box center [520, 187] width 200 height 283
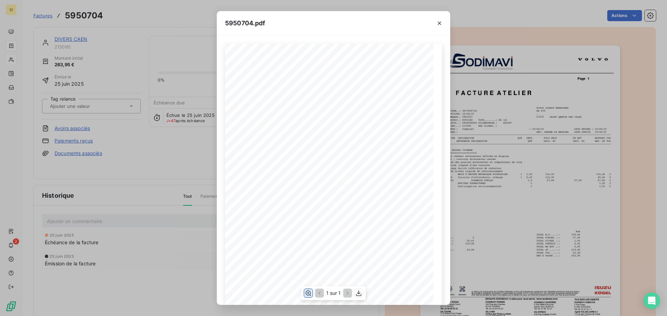
click at [307, 293] on icon "button" at bounding box center [308, 293] width 7 height 7
click at [435, 24] on button "button" at bounding box center [439, 23] width 11 height 11
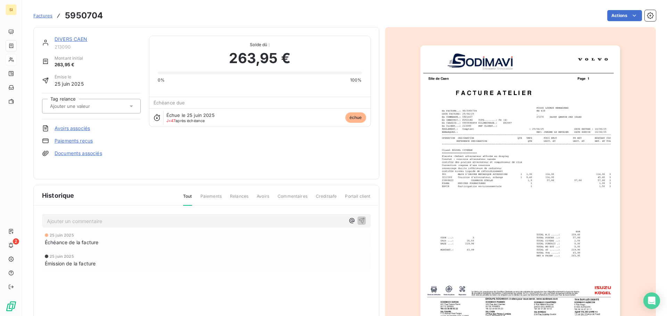
click at [447, 116] on img "button" at bounding box center [520, 187] width 200 height 283
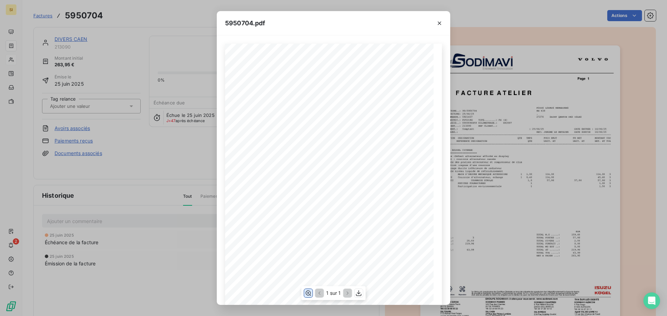
click at [307, 294] on icon "button" at bounding box center [308, 293] width 7 height 7
click at [442, 21] on icon "button" at bounding box center [439, 23] width 7 height 7
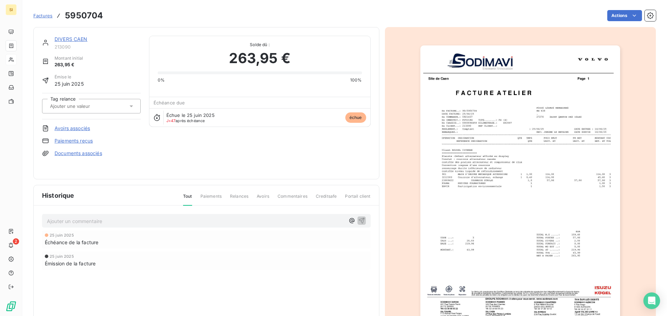
click at [105, 223] on p "Ajouter un commentaire ﻿" at bounding box center [196, 221] width 298 height 9
drag, startPoint x: 269, startPoint y: 221, endPoint x: 219, endPoint y: 220, distance: 50.0
click at [219, 220] on p "Rel téléphonique, le gérant me demande de faire un mail à sa comptable garagepl…" at bounding box center [196, 221] width 298 height 8
copy span "garageplb@orange.fr"
click at [358, 219] on icon "button" at bounding box center [361, 221] width 6 height 6
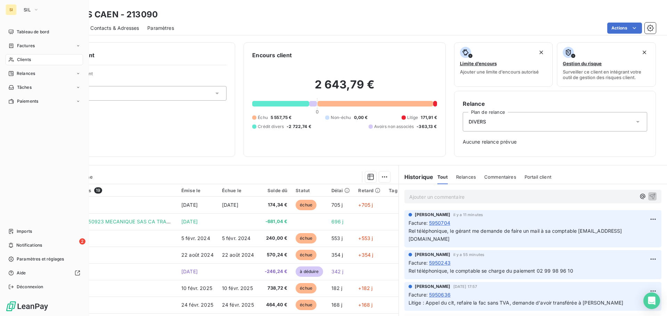
click at [18, 60] on span "Clients" at bounding box center [24, 60] width 14 height 6
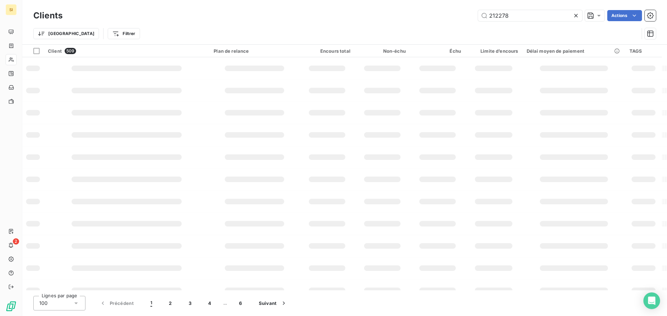
type input "212278"
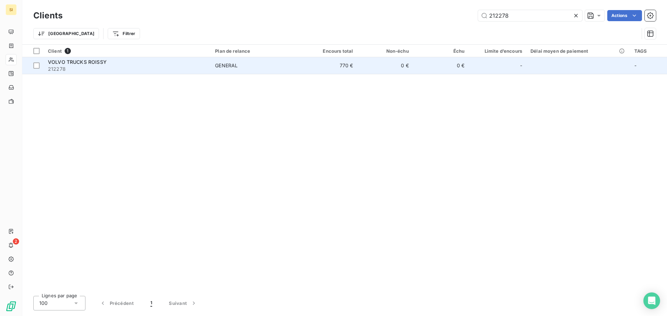
click at [93, 60] on span "VOLVO TRUCKS ROISSY" at bounding box center [77, 62] width 59 height 6
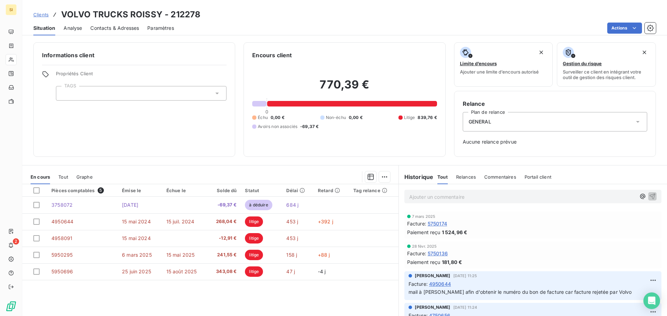
scroll to position [243, 0]
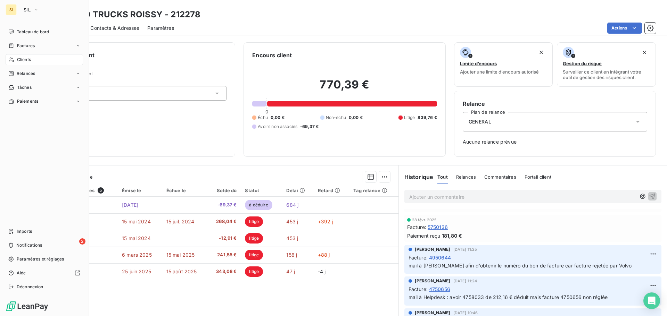
click at [26, 59] on span "Clients" at bounding box center [24, 60] width 14 height 6
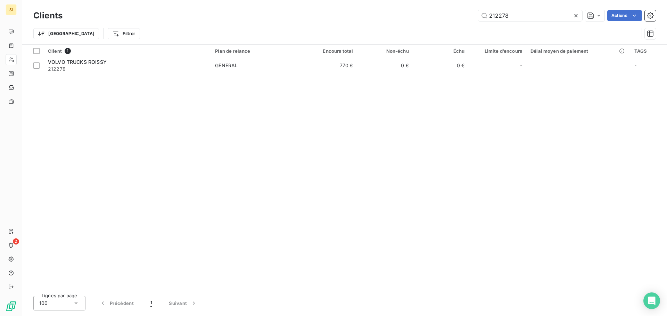
drag, startPoint x: 514, startPoint y: 17, endPoint x: 452, endPoint y: 12, distance: 62.1
click at [452, 12] on div "212278 Actions" at bounding box center [363, 15] width 585 height 11
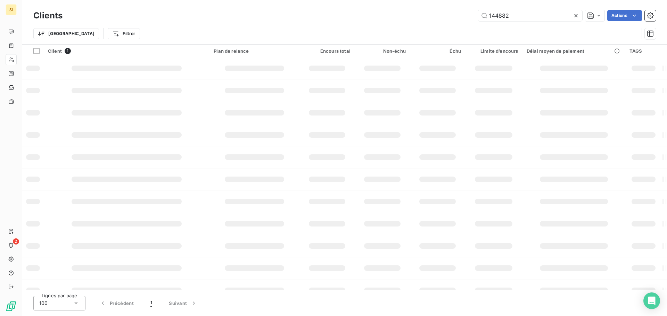
type input "144882"
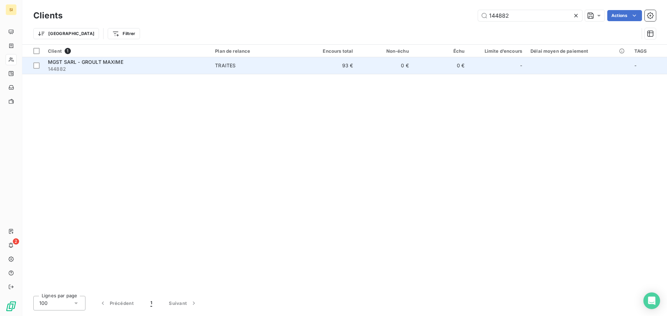
click at [108, 64] on span "MGST SARL - GROULT MAXIME" at bounding box center [85, 62] width 75 height 6
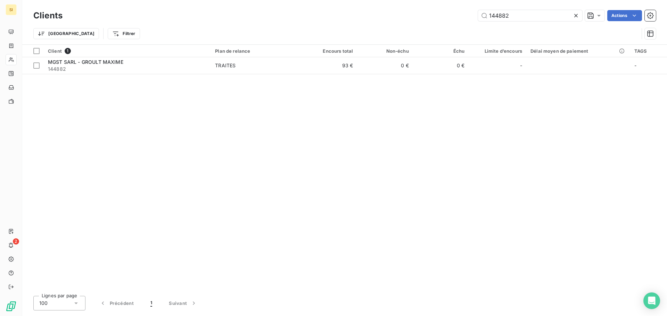
drag, startPoint x: 468, startPoint y: 9, endPoint x: 457, endPoint y: 7, distance: 11.0
click at [457, 7] on div "Clients 144882 Actions Trier Filtrer" at bounding box center [344, 22] width 645 height 44
drag, startPoint x: 505, startPoint y: 16, endPoint x: 463, endPoint y: 11, distance: 42.7
click at [463, 11] on div "144882 Actions" at bounding box center [363, 15] width 585 height 11
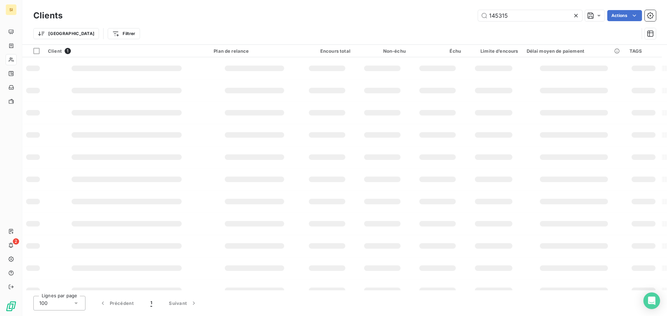
type input "145315"
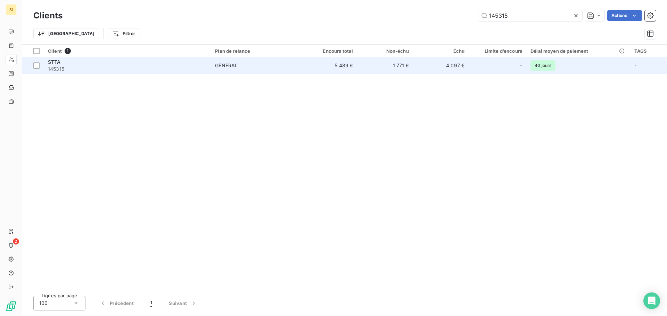
click at [60, 66] on span "145315" at bounding box center [127, 69] width 159 height 7
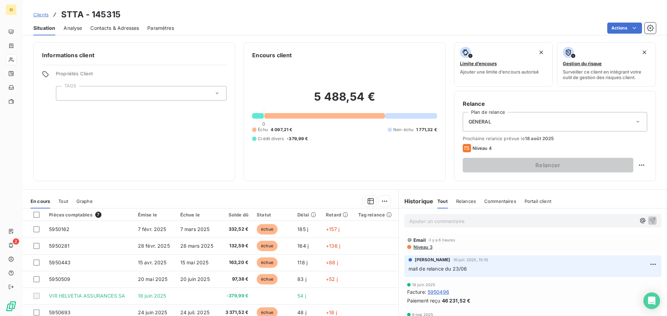
click at [167, 146] on div "Informations client Propriétés Client TAGS" at bounding box center [134, 111] width 202 height 139
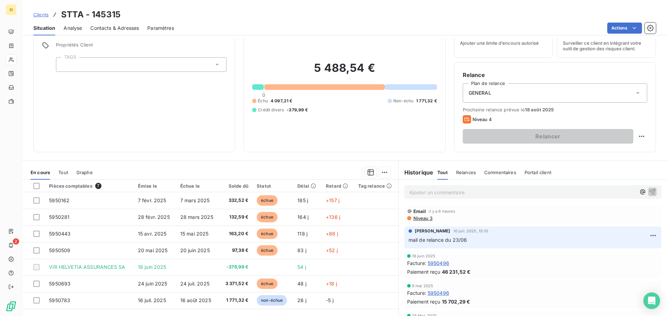
scroll to position [12, 0]
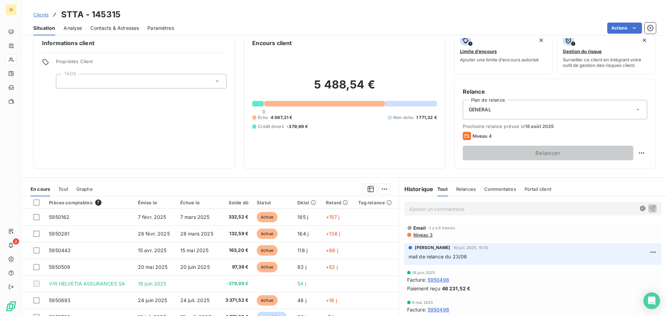
click at [317, 21] on div "Situation Analyse Contacts & Adresses Paramètres Actions" at bounding box center [344, 28] width 645 height 15
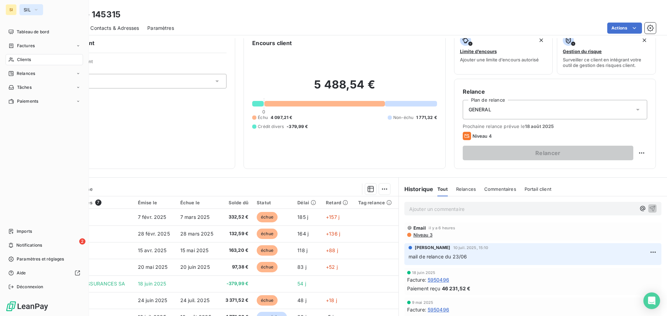
click at [24, 10] on span "SIL" at bounding box center [27, 10] width 7 height 6
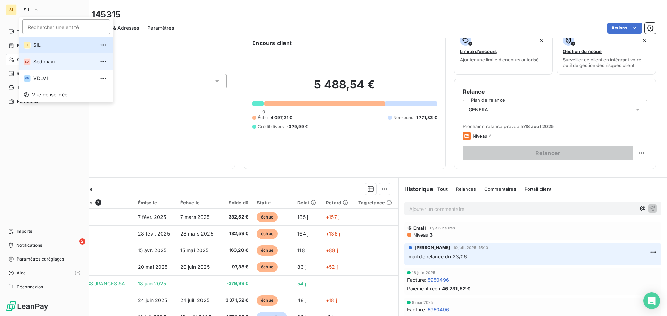
click at [51, 59] on span "Sodimavi" at bounding box center [63, 61] width 61 height 7
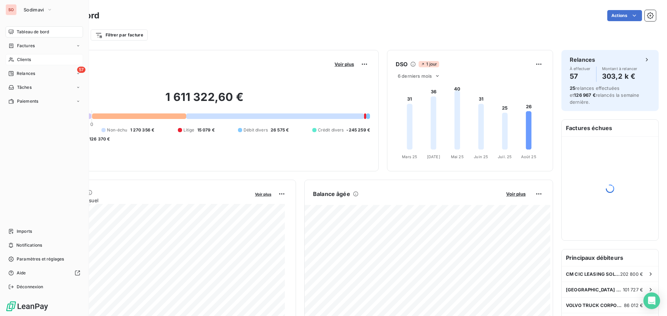
click at [20, 60] on span "Clients" at bounding box center [24, 60] width 14 height 6
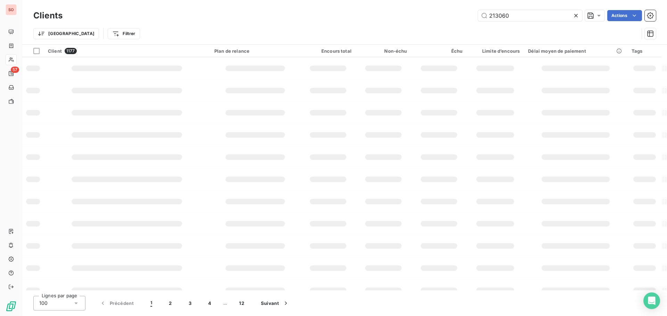
type input "213060"
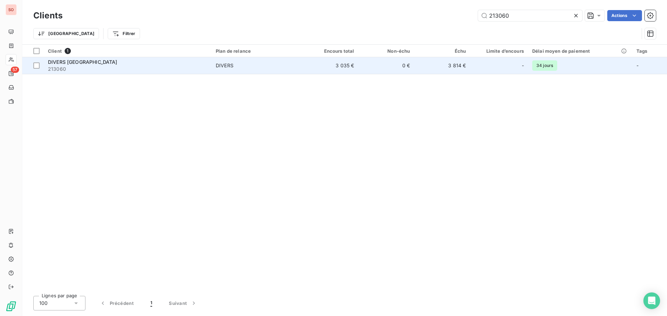
click at [85, 63] on span "DIVERS [GEOGRAPHIC_DATA]" at bounding box center [82, 62] width 69 height 6
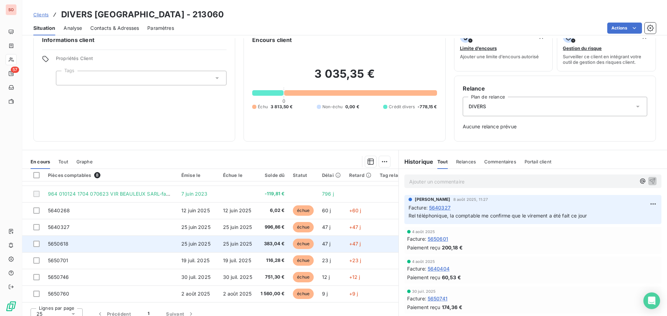
scroll to position [23, 0]
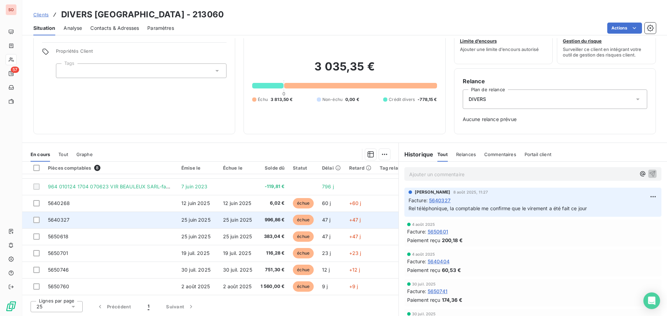
click at [241, 221] on td "25 juin 2025" at bounding box center [238, 220] width 38 height 17
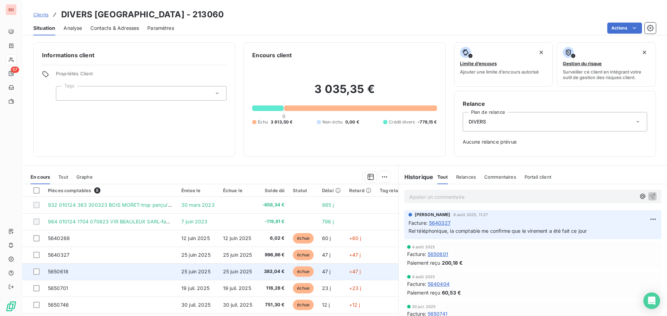
click at [191, 270] on span "25 juin 2025" at bounding box center [195, 272] width 29 height 6
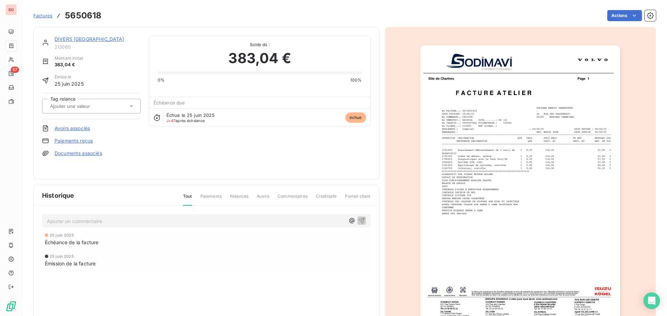
click at [541, 217] on img "button" at bounding box center [520, 187] width 200 height 283
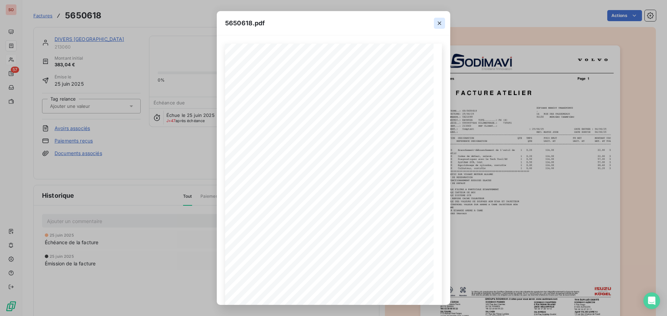
click at [437, 22] on icon "button" at bounding box center [439, 23] width 7 height 7
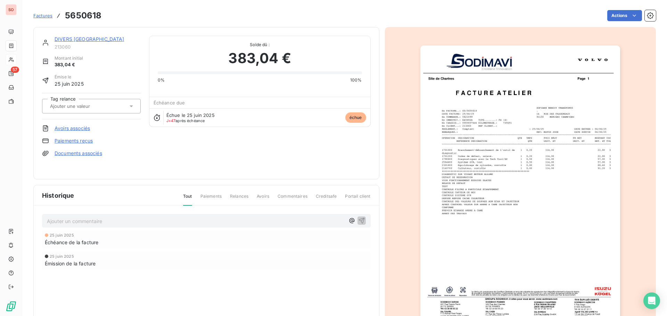
click at [87, 39] on link "DIVERS [GEOGRAPHIC_DATA]" at bounding box center [90, 39] width 70 height 6
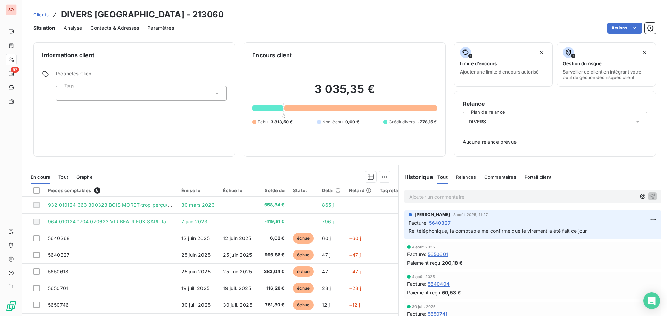
click at [124, 29] on span "Contacts & Adresses" at bounding box center [114, 28] width 49 height 7
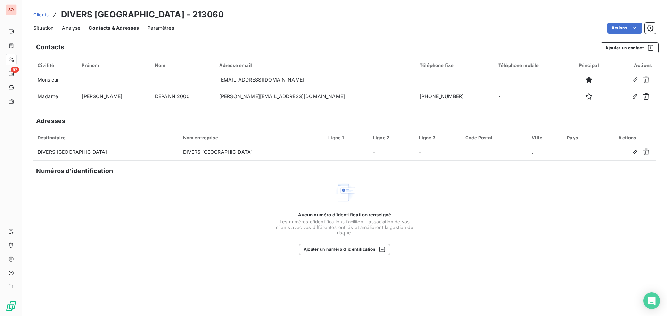
click at [37, 28] on span "Situation" at bounding box center [43, 28] width 20 height 7
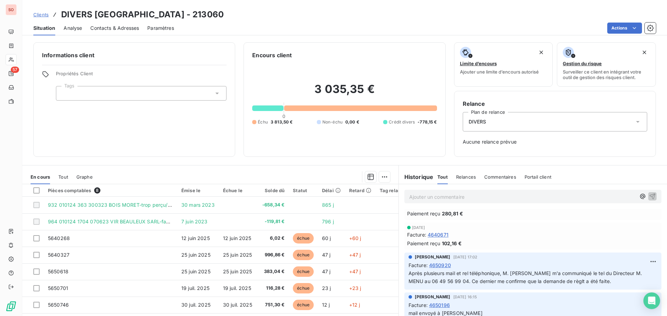
scroll to position [3404, 0]
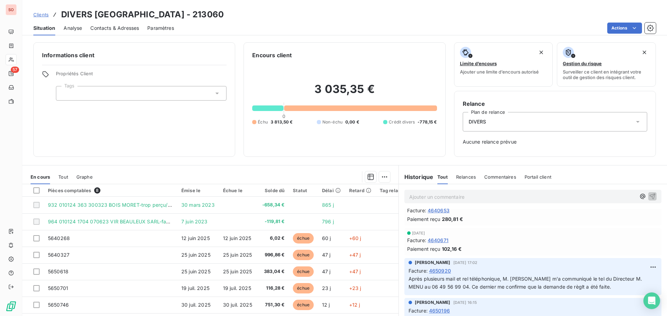
click at [437, 267] on span "4650920" at bounding box center [440, 270] width 22 height 7
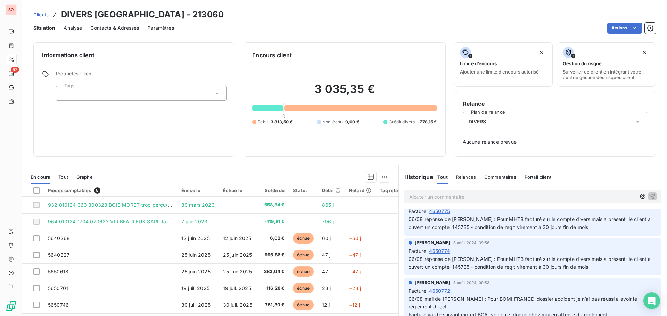
scroll to position [4794, 0]
